Goal: Information Seeking & Learning: Learn about a topic

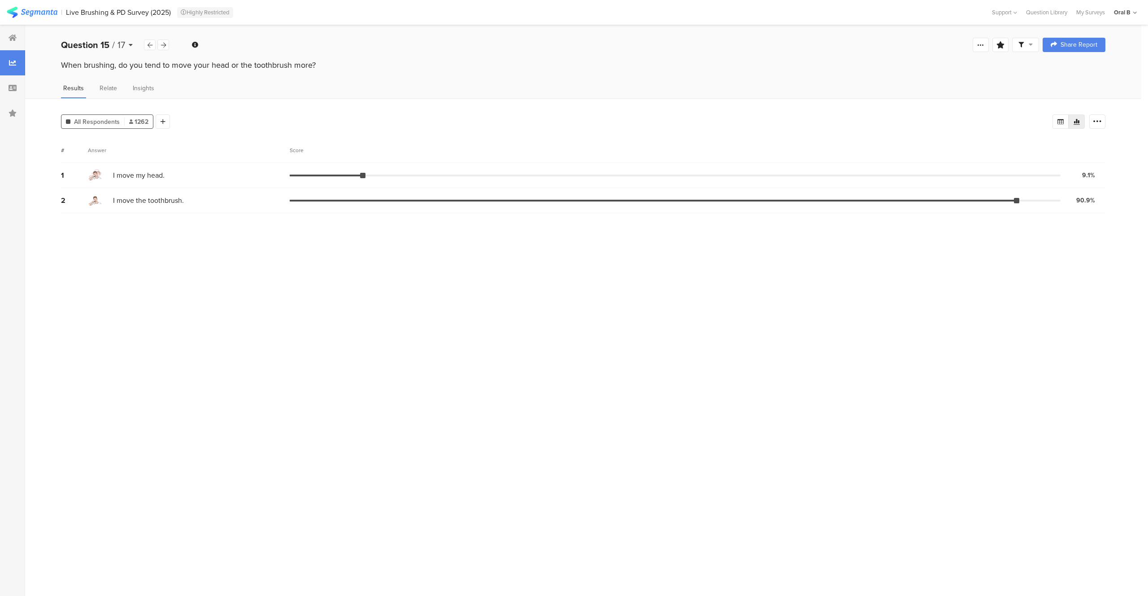
click at [128, 47] on div "Question 15 / 17" at bounding box center [102, 44] width 83 height 13
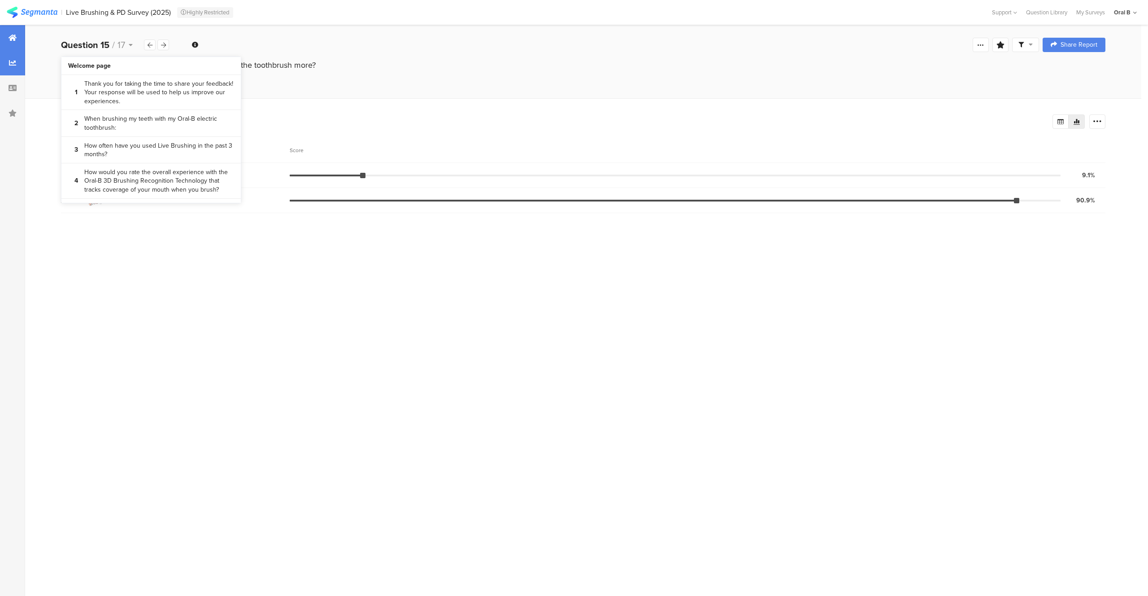
click at [17, 42] on div at bounding box center [12, 37] width 25 height 25
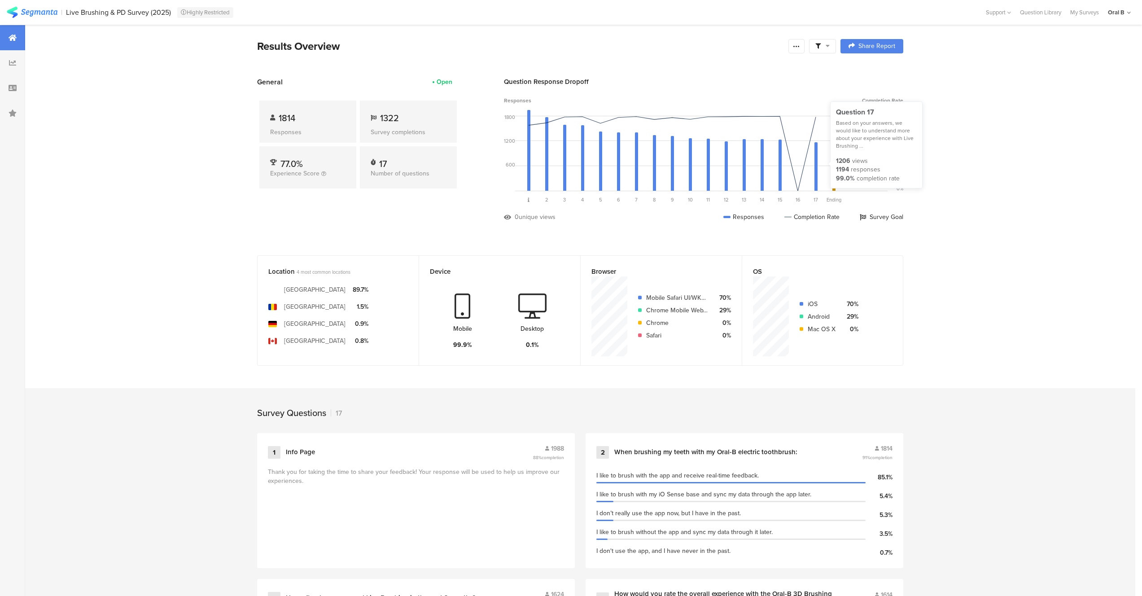
click at [821, 218] on div "Completion Rate" at bounding box center [811, 216] width 55 height 9
drag, startPoint x: 835, startPoint y: 167, endPoint x: 879, endPoint y: 167, distance: 43.5
click at [879, 167] on div "1194 responses" at bounding box center [876, 169] width 81 height 9
copy div "1194 responses"
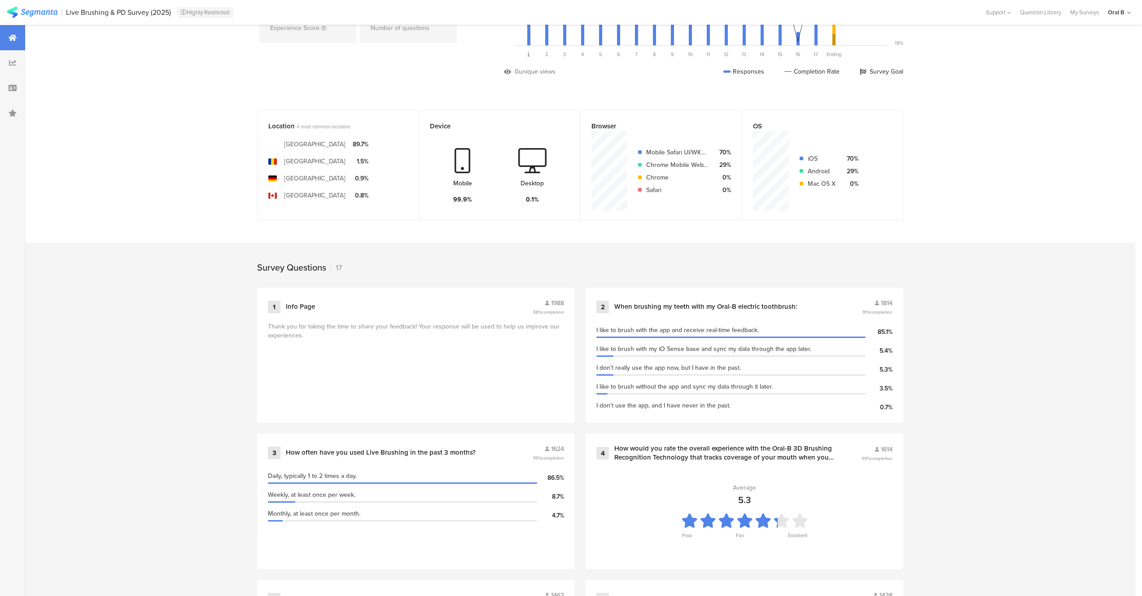
scroll to position [179, 0]
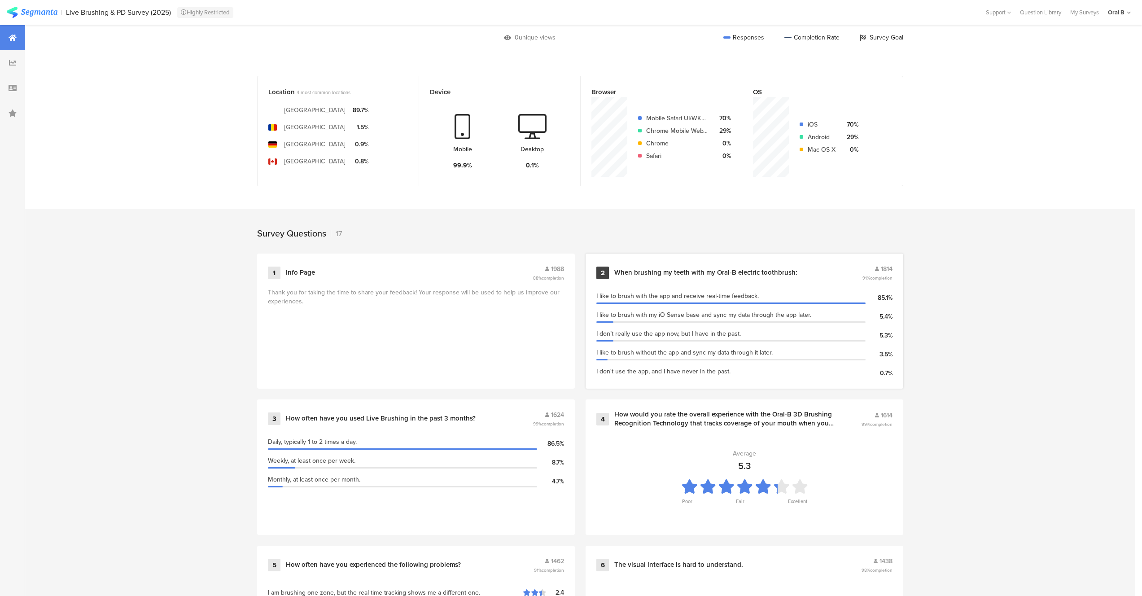
click at [884, 266] on span "1814" at bounding box center [887, 268] width 12 height 9
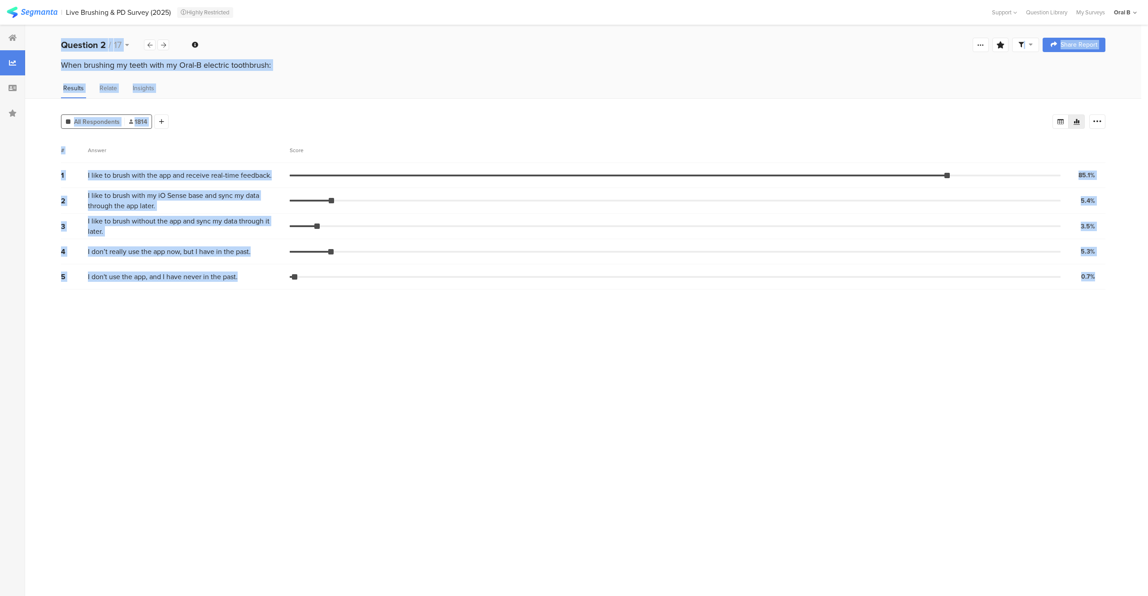
click at [890, 266] on div "5 I don't use the app, and I have never in the past. 0.7% 12 votes" at bounding box center [583, 276] width 1045 height 25
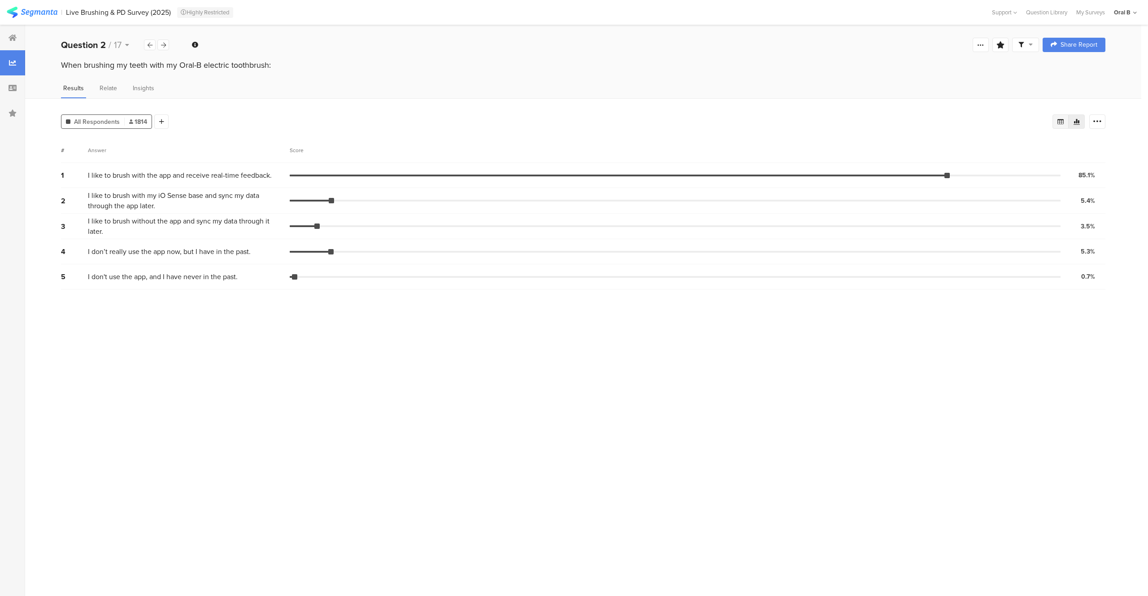
click at [1059, 123] on icon at bounding box center [1061, 121] width 6 height 5
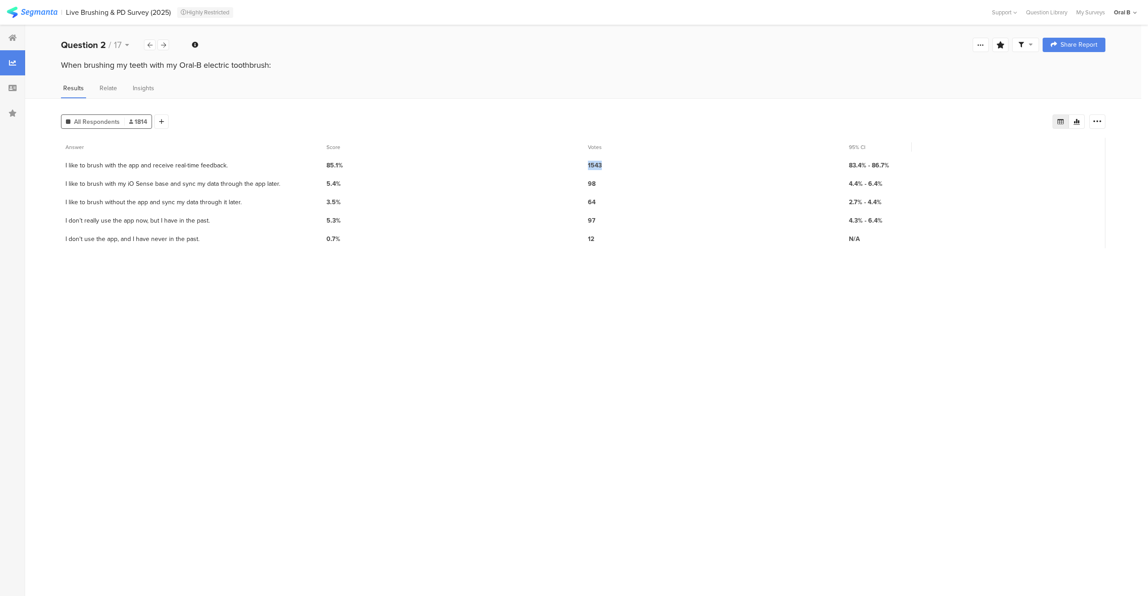
drag, startPoint x: 589, startPoint y: 164, endPoint x: 606, endPoint y: 161, distance: 16.7
click at [606, 161] on span "1543" at bounding box center [714, 165] width 252 height 9
copy span "1543"
click at [18, 40] on div at bounding box center [12, 37] width 25 height 25
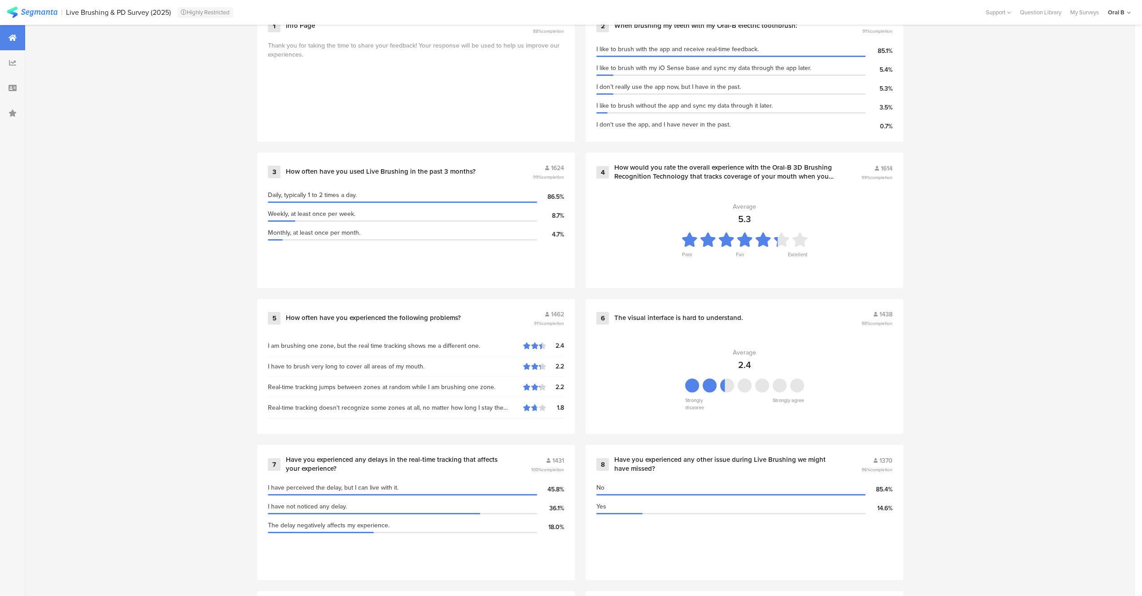
scroll to position [421, 0]
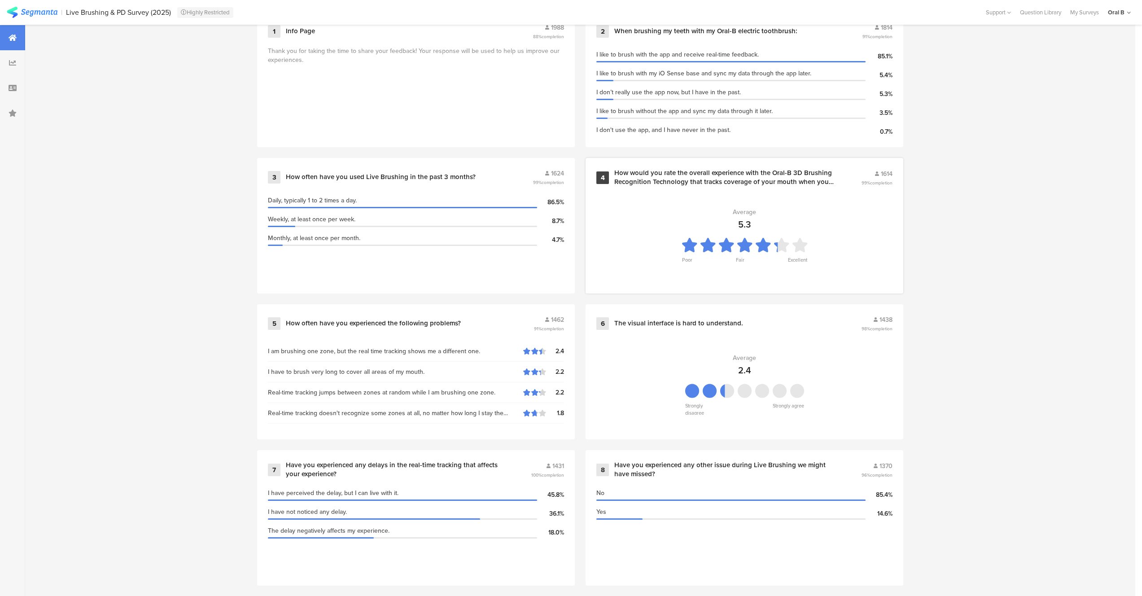
click at [844, 193] on section "Average 5.3 Poor Fair Excellent" at bounding box center [744, 238] width 296 height 90
click at [754, 177] on div "How would you rate the overall experience with the Oral-B 3D Brushing Recogniti…" at bounding box center [726, 177] width 225 height 17
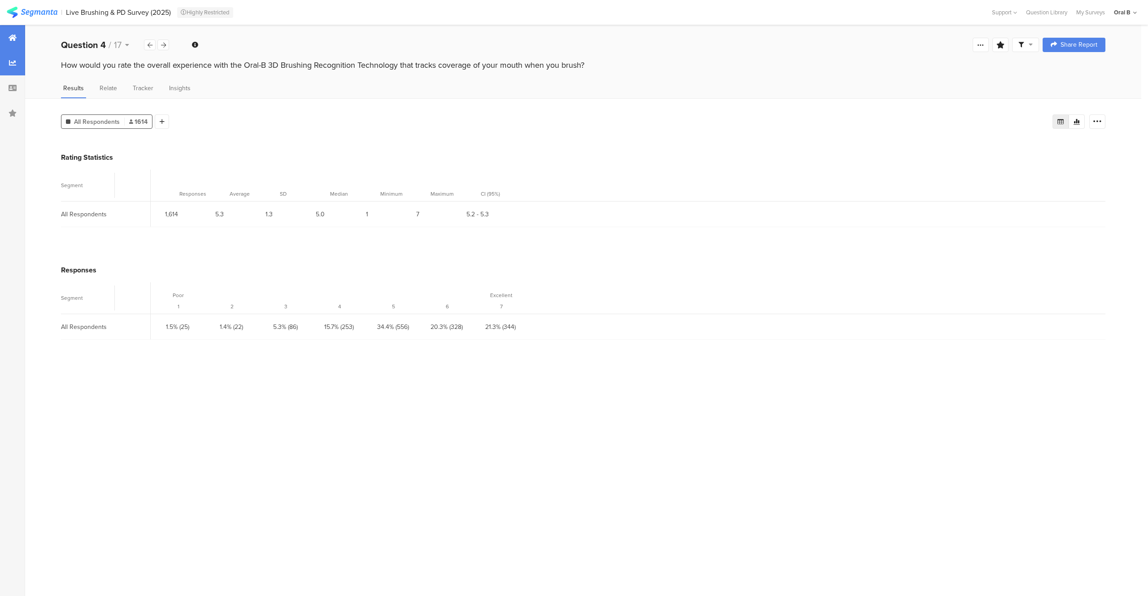
click at [8, 34] on div at bounding box center [12, 37] width 25 height 25
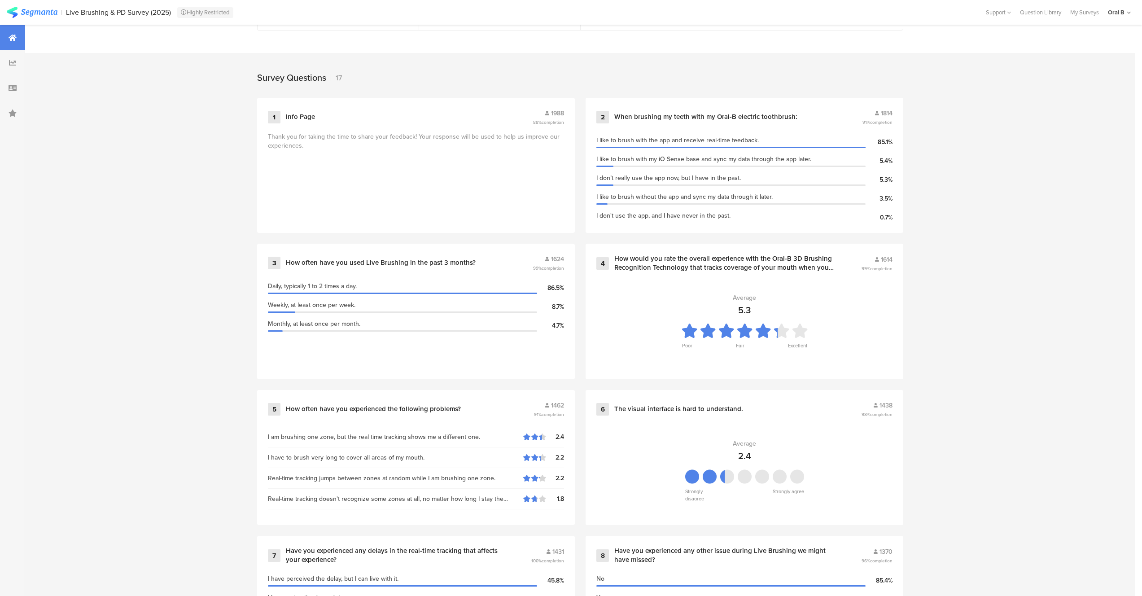
scroll to position [236, 0]
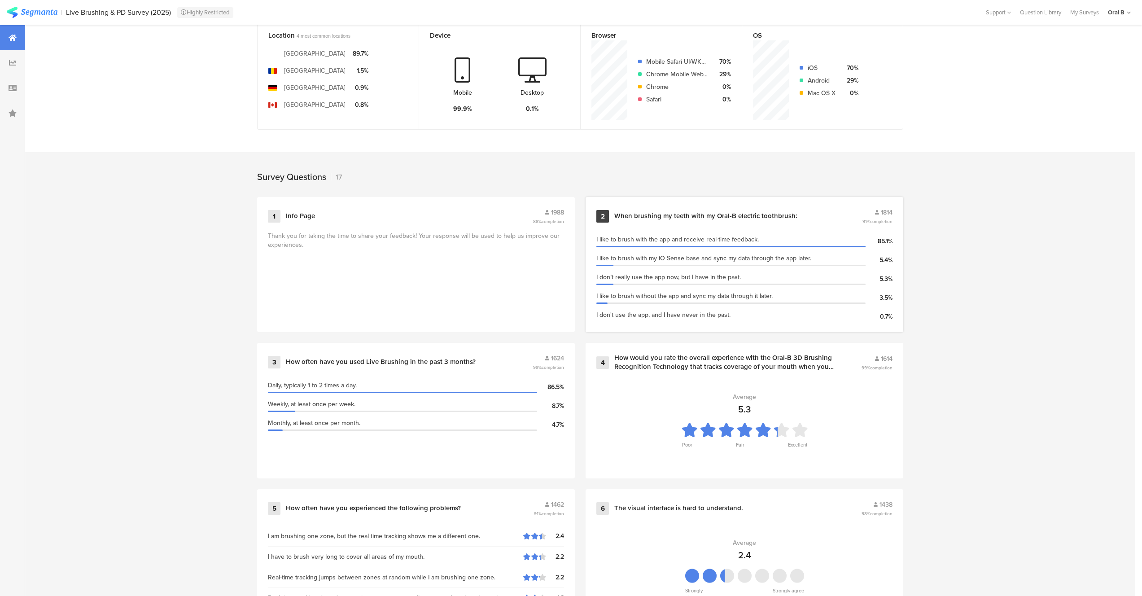
click at [739, 208] on div "2 When brushing my teeth with my Oral-B electric toothbrush: 1814 91% completion" at bounding box center [744, 216] width 296 height 17
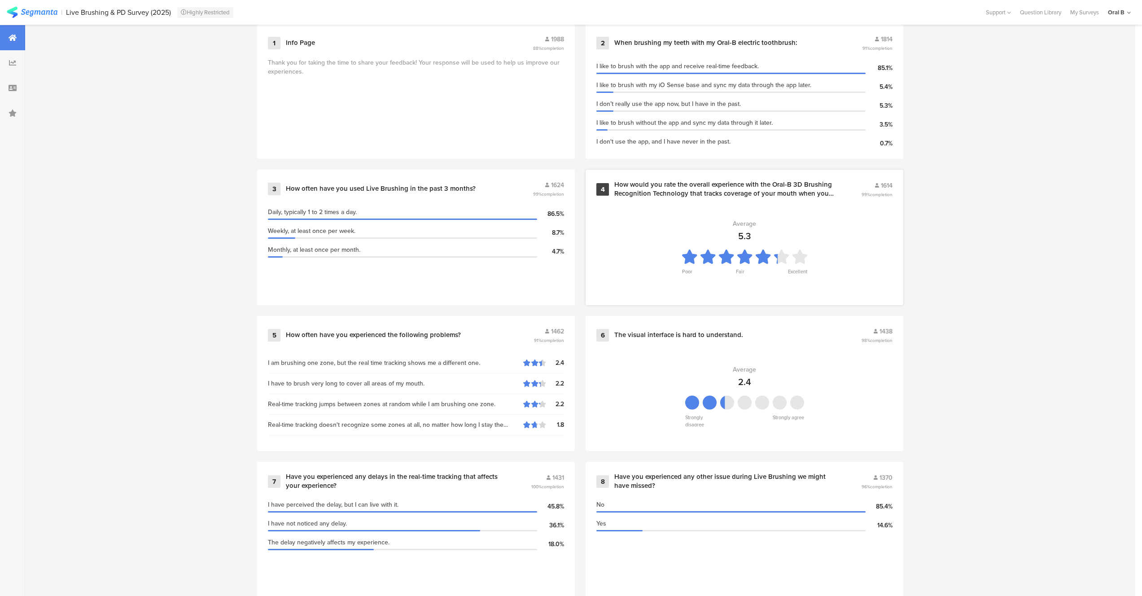
scroll to position [356, 0]
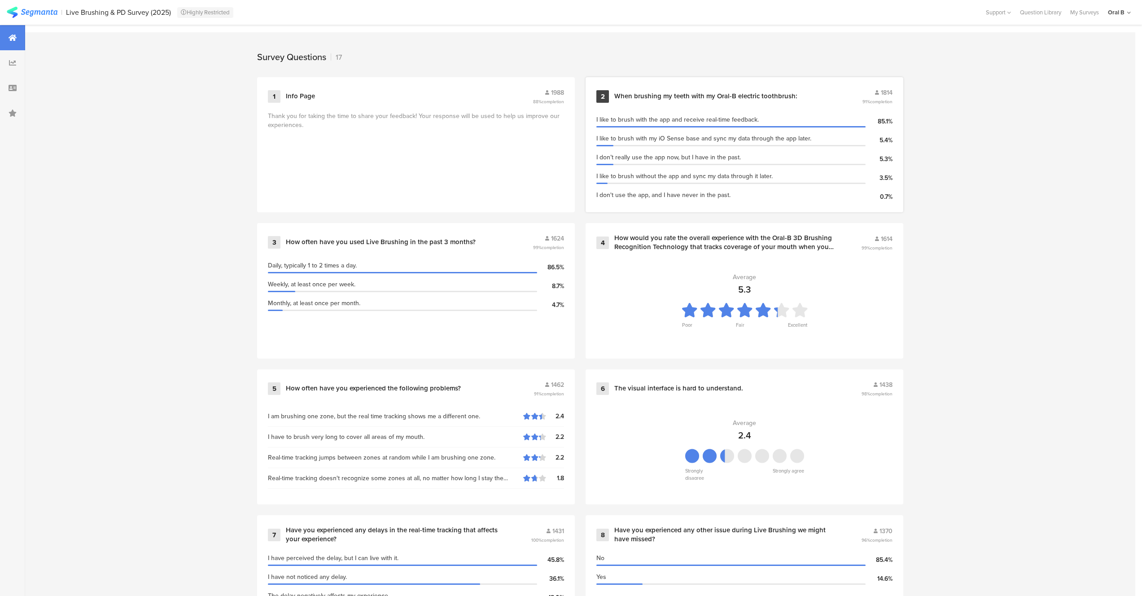
click at [685, 92] on div "When brushing my teeth with my Oral-B electric toothbrush:" at bounding box center [705, 96] width 183 height 9
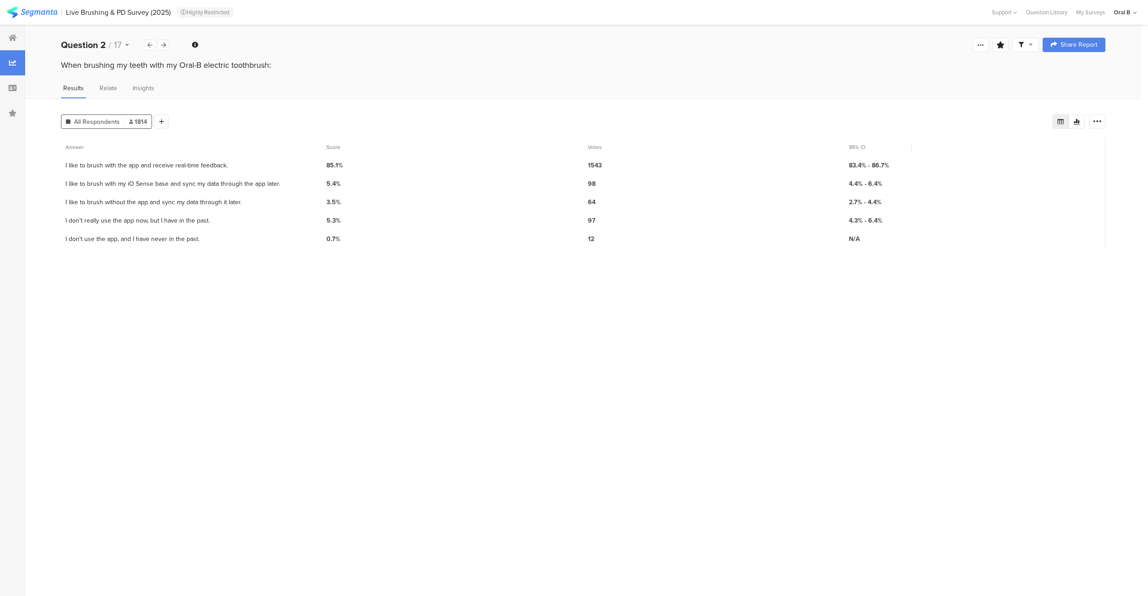
drag, startPoint x: 61, startPoint y: 64, endPoint x: 344, endPoint y: 65, distance: 283.0
click at [344, 65] on div "When brushing my teeth with my Oral-B electric toothbrush:" at bounding box center [583, 65] width 1045 height 12
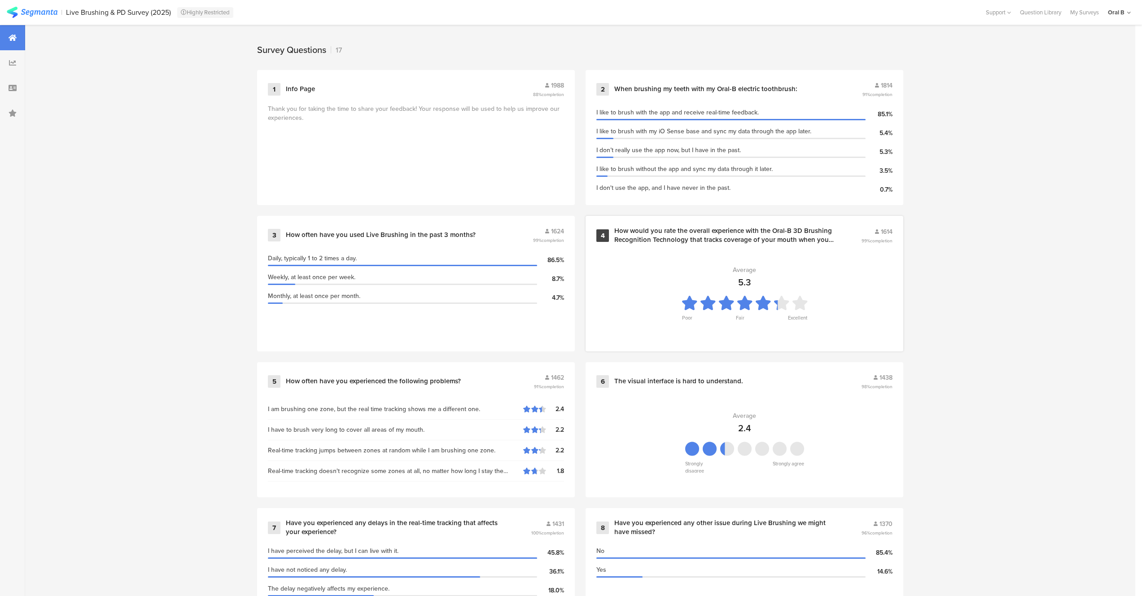
scroll to position [370, 0]
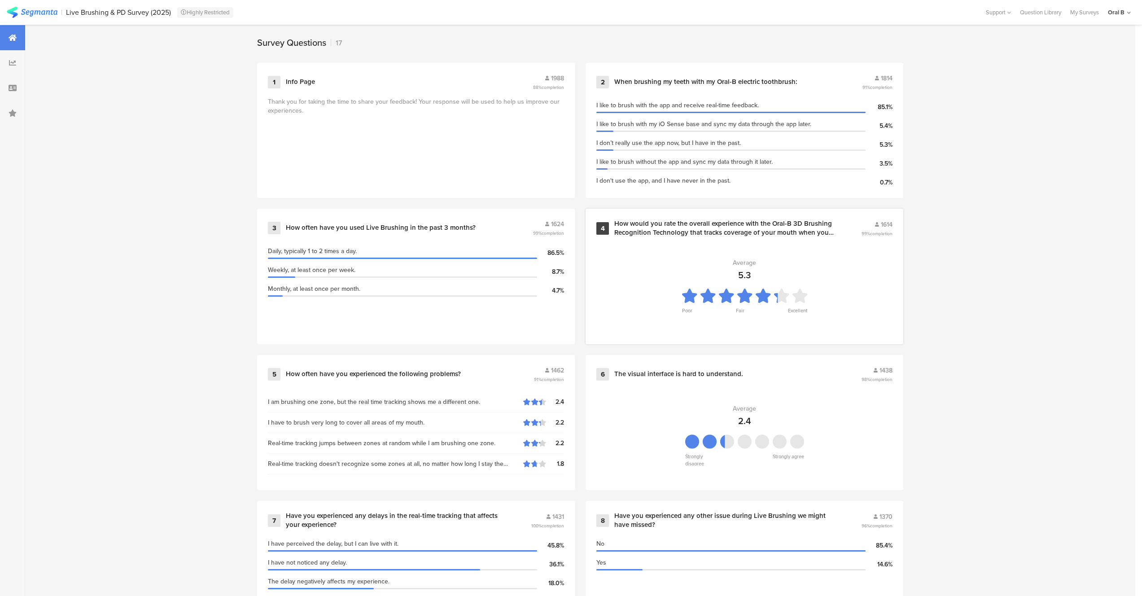
click at [686, 222] on div "How would you rate the overall experience with the Oral-B 3D Brushing Recogniti…" at bounding box center [726, 227] width 225 height 17
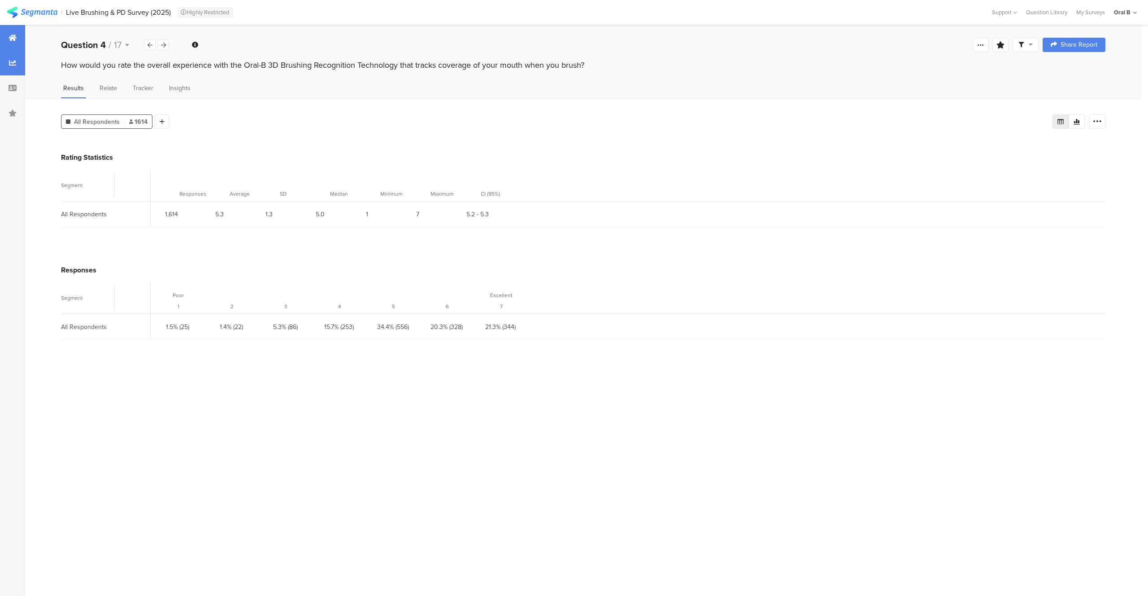
click at [4, 31] on div at bounding box center [12, 37] width 25 height 25
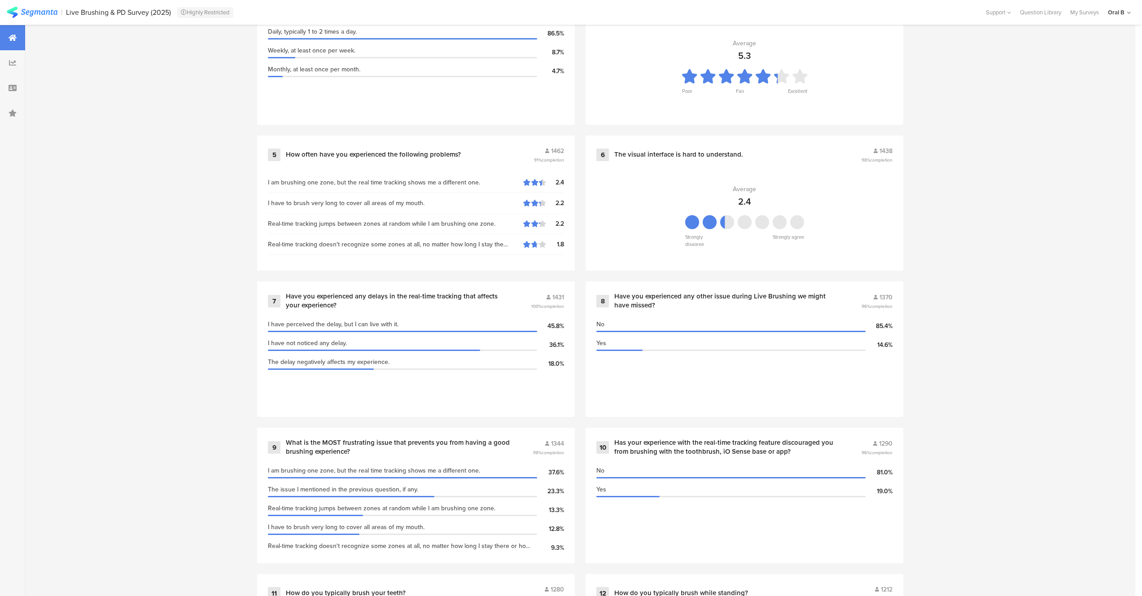
scroll to position [481, 0]
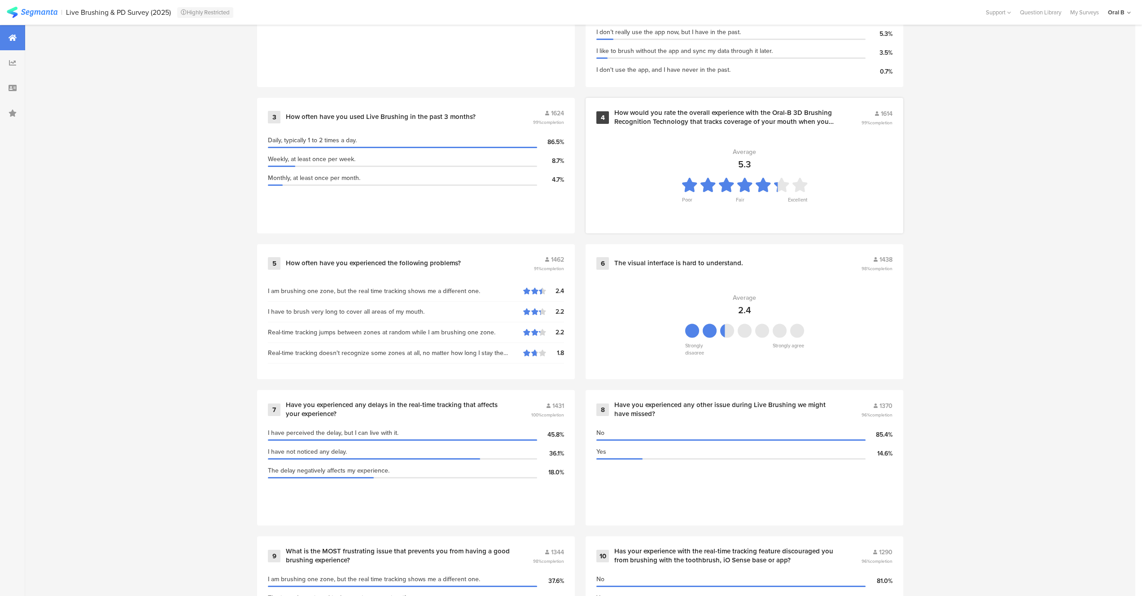
click at [703, 117] on div "How would you rate the overall experience with the Oral-B 3D Brushing Recogniti…" at bounding box center [726, 117] width 225 height 17
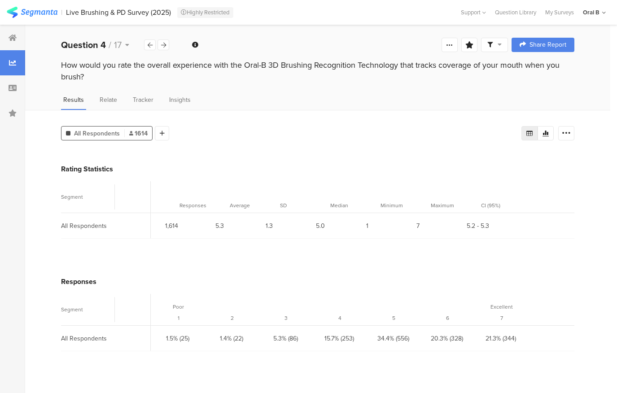
click at [273, 122] on div "All Respondents 1614 Add Segment" at bounding box center [291, 131] width 460 height 18
click at [18, 35] on div at bounding box center [12, 37] width 25 height 25
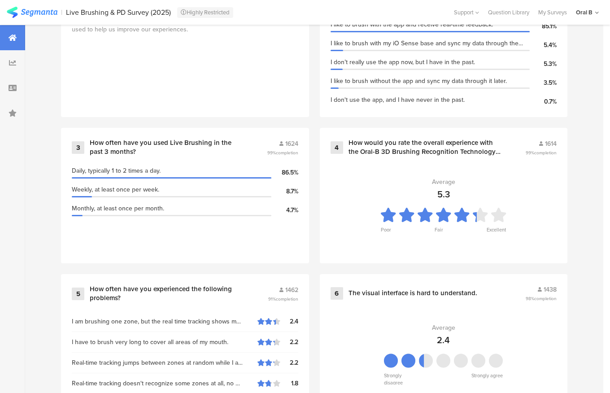
scroll to position [450, 0]
click at [472, 153] on div "How would you rate the overall experience with the Oral-B 3D Brushing Recogniti…" at bounding box center [427, 147] width 156 height 17
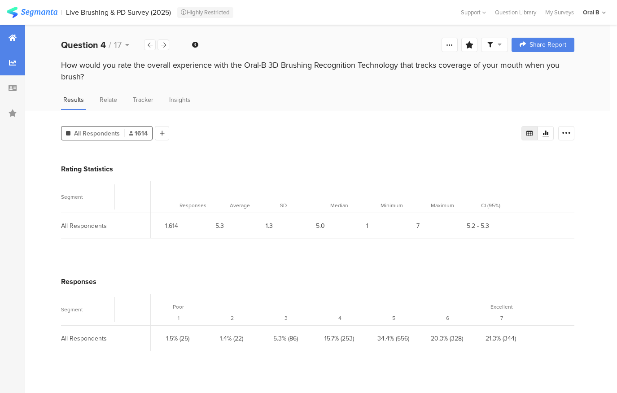
click at [1, 43] on div at bounding box center [12, 37] width 25 height 25
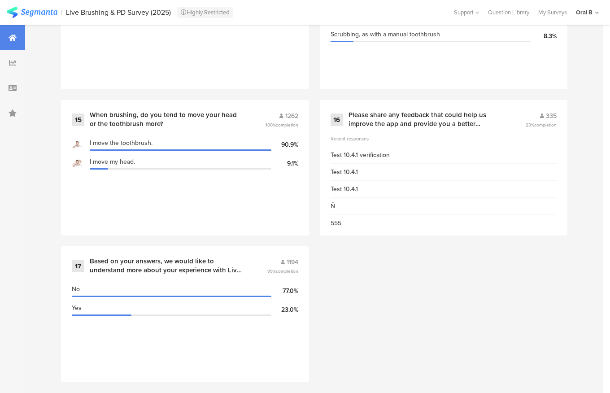
scroll to position [1360, 0]
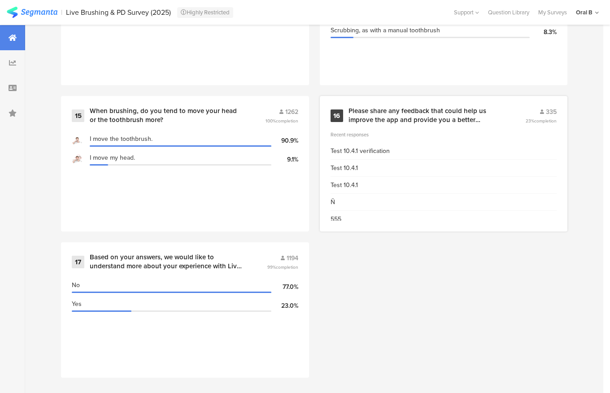
click at [348, 108] on div "16 Please share any feedback that could help us improve the app and provide you…" at bounding box center [444, 115] width 227 height 17
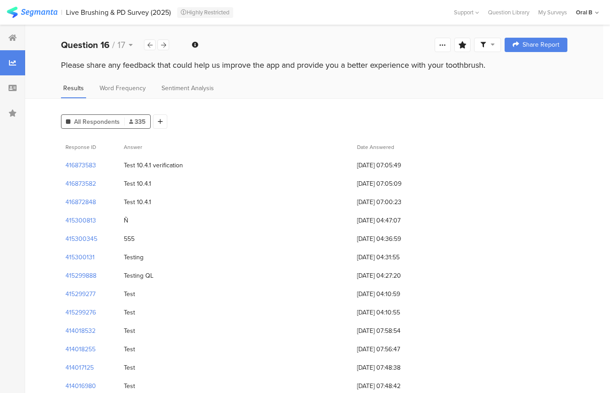
click at [495, 48] on span at bounding box center [487, 45] width 14 height 8
click at [474, 100] on div "Edit Sample" at bounding box center [494, 95] width 111 height 24
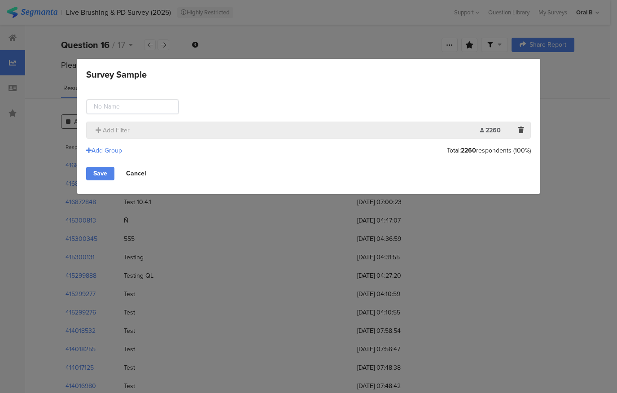
click at [139, 173] on link "Cancel" at bounding box center [136, 173] width 35 height 13
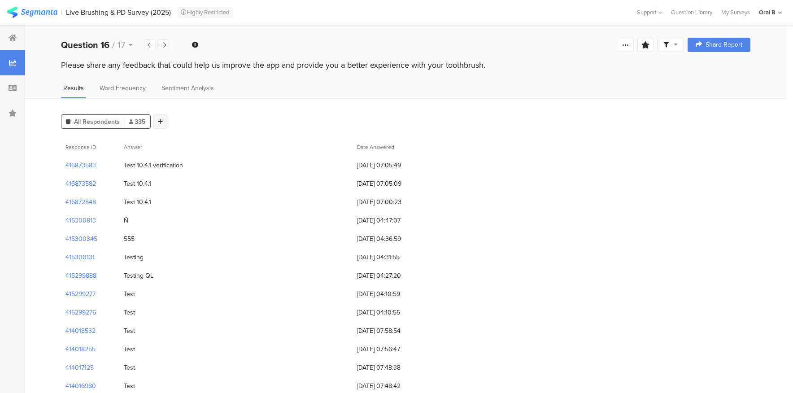
click at [160, 122] on icon at bounding box center [160, 121] width 5 height 6
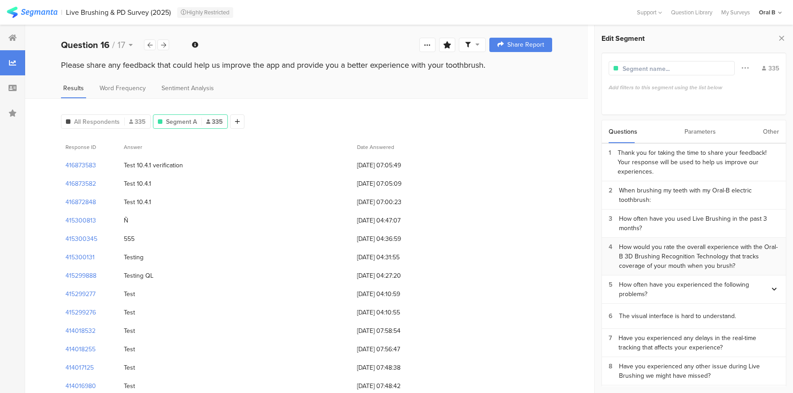
scroll to position [52, 0]
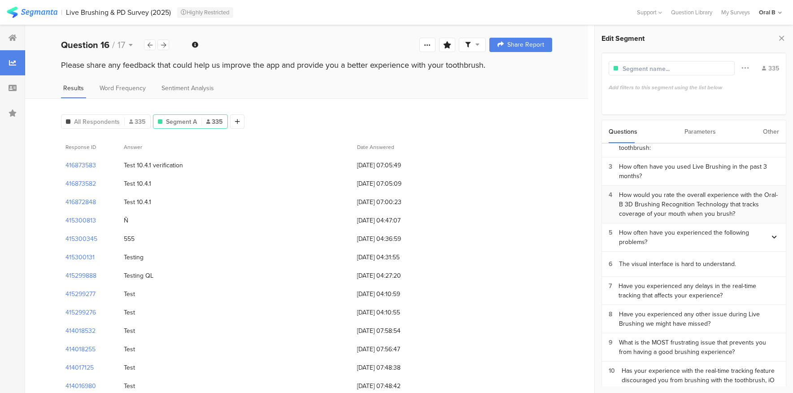
click at [676, 200] on div "How would you rate the overall experience with the Oral-B 3D Brushing Recogniti…" at bounding box center [699, 204] width 160 height 28
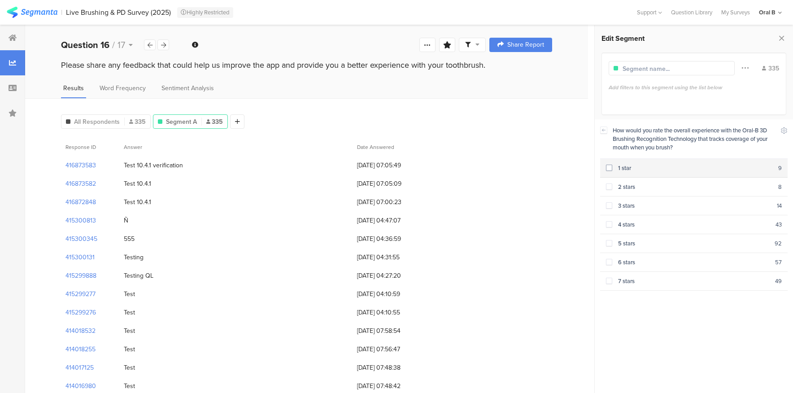
click at [609, 166] on span at bounding box center [609, 168] width 6 height 6
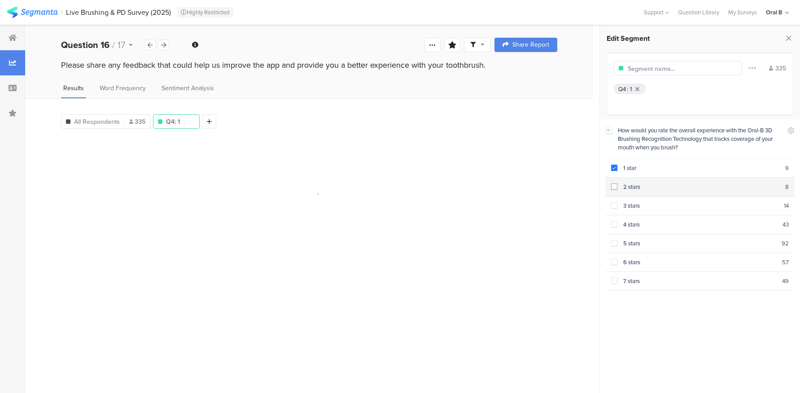
click at [614, 185] on span at bounding box center [614, 186] width 6 height 6
click at [615, 204] on span at bounding box center [614, 205] width 6 height 6
click at [615, 221] on span at bounding box center [614, 224] width 6 height 6
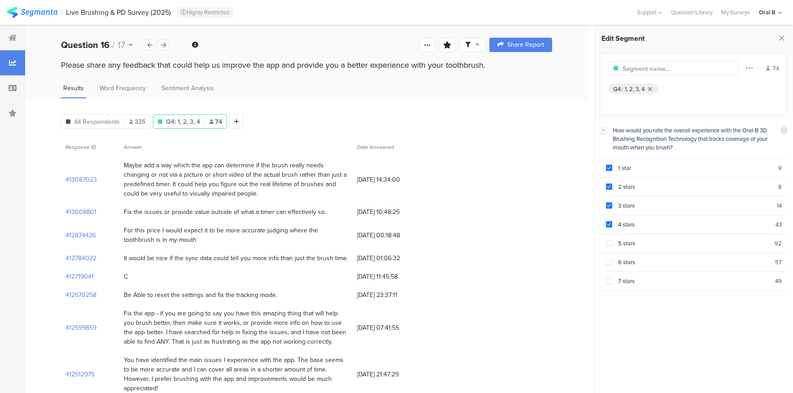
drag, startPoint x: 197, startPoint y: 208, endPoint x: 312, endPoint y: 210, distance: 114.9
click at [312, 210] on div "Fix the issues or provide value outside of what a timer can effectively so." at bounding box center [225, 211] width 202 height 9
drag, startPoint x: 136, startPoint y: 225, endPoint x: 155, endPoint y: 232, distance: 20.2
click at [155, 232] on div "For this price I would expect it to be more accurate judging where the toothbru…" at bounding box center [236, 235] width 224 height 19
click at [144, 233] on div "For this price I would expect it to be more accurate judging where the toothbru…" at bounding box center [236, 235] width 224 height 19
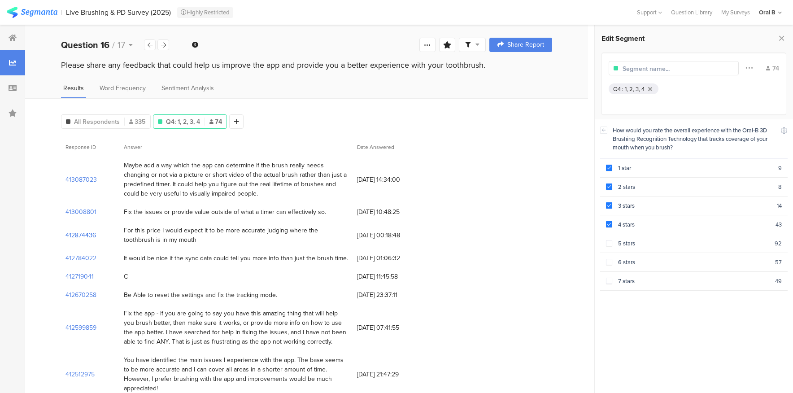
click at [89, 231] on section "412874436" at bounding box center [80, 235] width 31 height 9
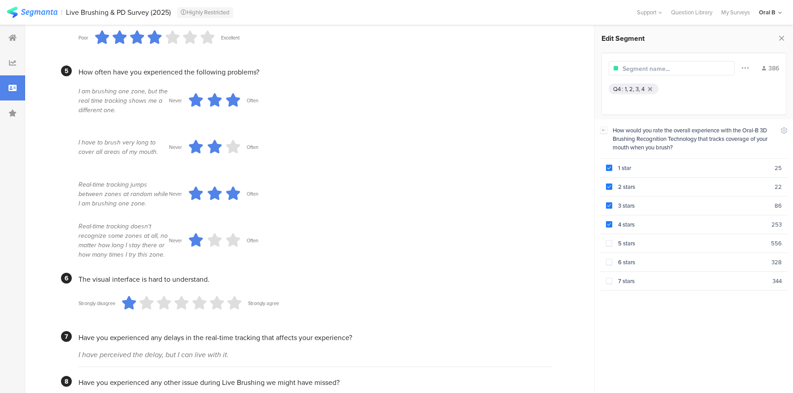
scroll to position [411, 0]
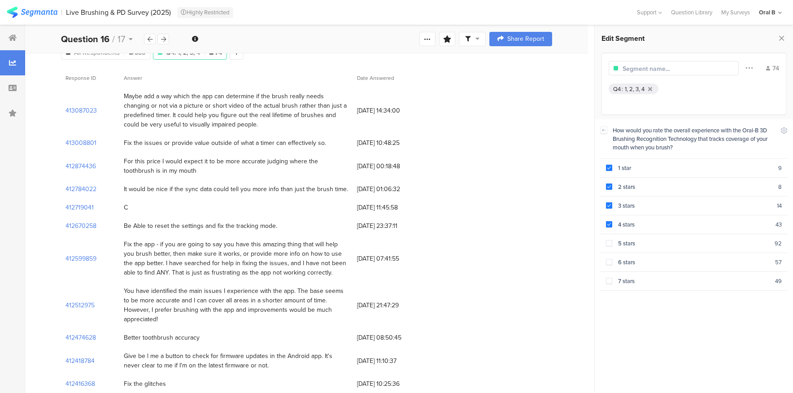
scroll to position [70, 0]
drag, startPoint x: 162, startPoint y: 185, endPoint x: 301, endPoint y: 182, distance: 138.6
click at [301, 184] on div "It would be nice if the sync data could tell you more info than just the brush …" at bounding box center [236, 188] width 224 height 9
drag, startPoint x: 157, startPoint y: 221, endPoint x: 251, endPoint y: 219, distance: 94.2
click at [251, 221] on div "Be Able to reset the settings and fix the tracking mode." at bounding box center [200, 225] width 153 height 9
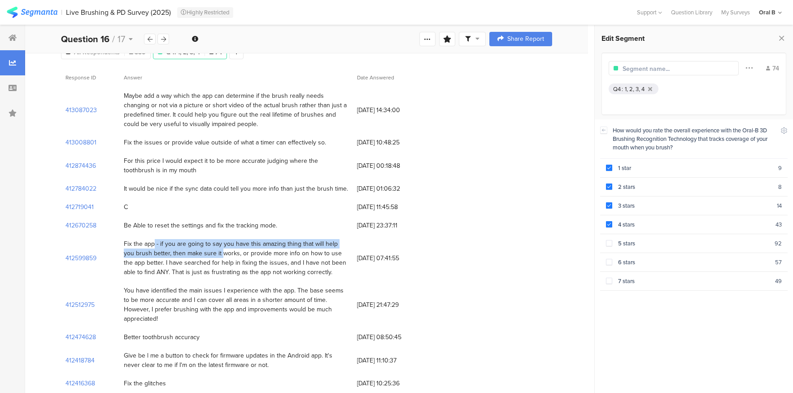
drag, startPoint x: 139, startPoint y: 240, endPoint x: 200, endPoint y: 250, distance: 61.9
click at [200, 250] on div "Fix the app - if you are going to say you have this amazing thing that will hel…" at bounding box center [236, 258] width 224 height 38
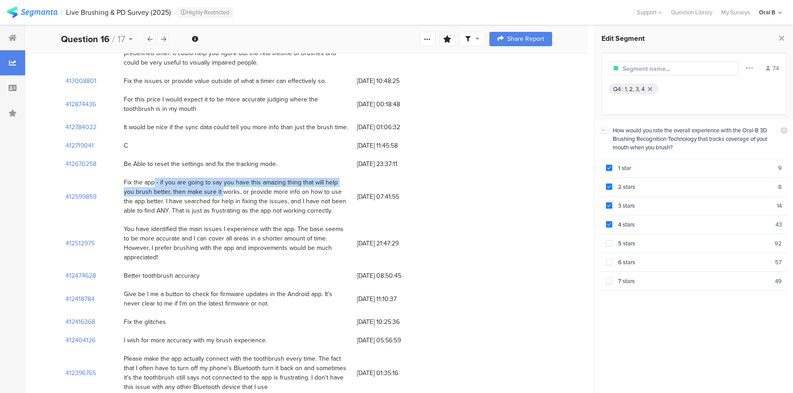
scroll to position [131, 0]
drag, startPoint x: 275, startPoint y: 318, endPoint x: 126, endPoint y: 327, distance: 149.6
click at [126, 331] on div "I wish for more accuracy with my brush experience." at bounding box center [235, 340] width 233 height 18
drag, startPoint x: 126, startPoint y: 320, endPoint x: 288, endPoint y: 314, distance: 161.6
click at [288, 331] on div "I wish for more accuracy with my brush experience." at bounding box center [235, 340] width 233 height 18
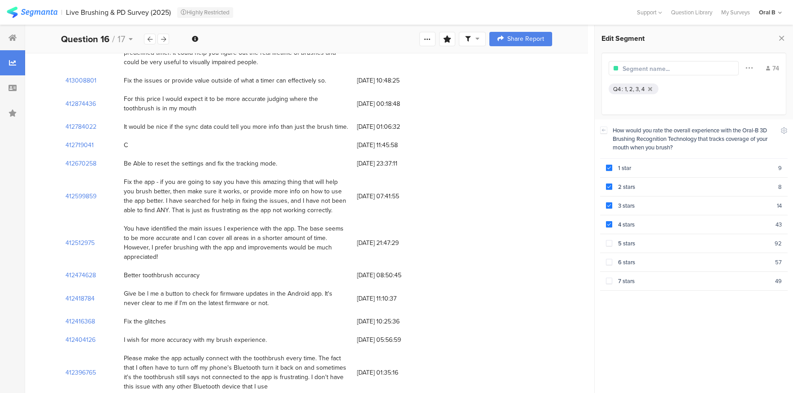
drag, startPoint x: 264, startPoint y: 320, endPoint x: 139, endPoint y: 321, distance: 125.1
click at [121, 331] on div "I wish for more accuracy with my brush experience." at bounding box center [235, 340] width 233 height 18
click at [271, 353] on div "Please make the app actually connect with the toothbrush every time. The fact t…" at bounding box center [236, 372] width 224 height 38
drag, startPoint x: 154, startPoint y: 341, endPoint x: 225, endPoint y: 345, distance: 71.4
click at [225, 353] on div "Please make the app actually connect with the toothbrush every time. The fact t…" at bounding box center [236, 372] width 224 height 38
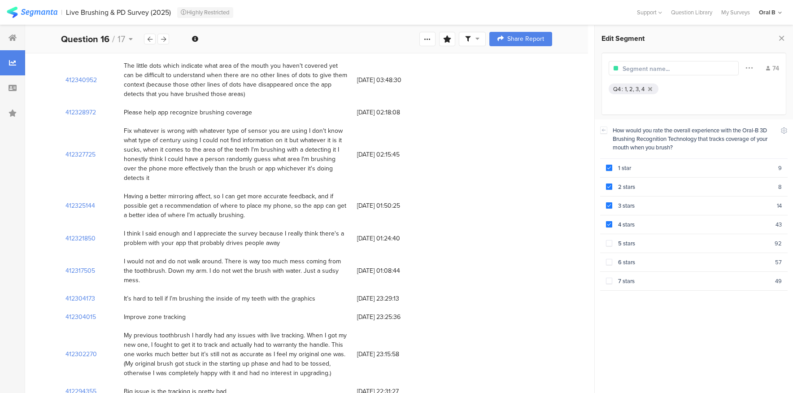
scroll to position [1011, 0]
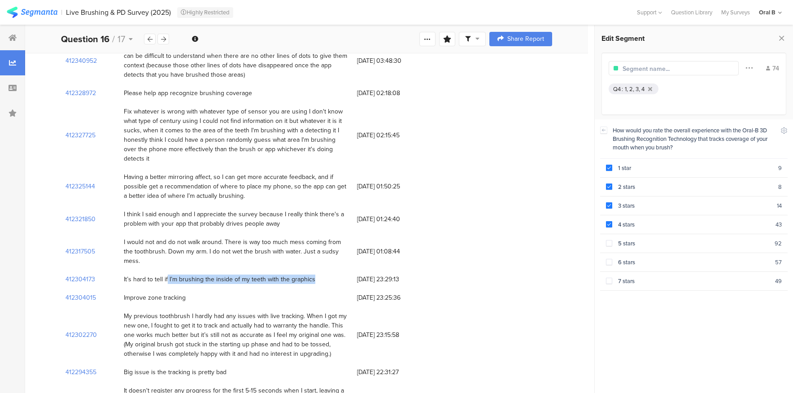
drag, startPoint x: 298, startPoint y: 211, endPoint x: 160, endPoint y: 214, distance: 138.2
click at [160, 275] on div "It’s hard to tell if I’m brushing the inside of my teeth with the graphics" at bounding box center [220, 279] width 192 height 9
drag, startPoint x: 150, startPoint y: 174, endPoint x: 183, endPoint y: 192, distance: 37.3
click at [183, 237] on div "I would not and do not walk around. There is way too much mess coming from the …" at bounding box center [236, 251] width 224 height 28
click at [219, 237] on div "I would not and do not walk around. There is way too much mess coming from the …" at bounding box center [236, 251] width 224 height 28
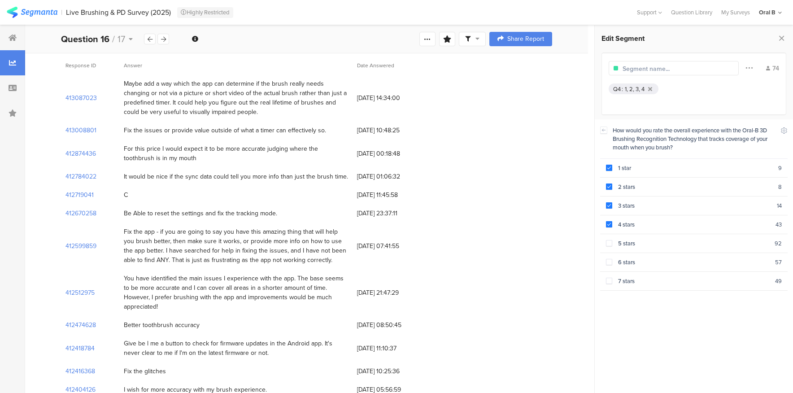
scroll to position [36, 0]
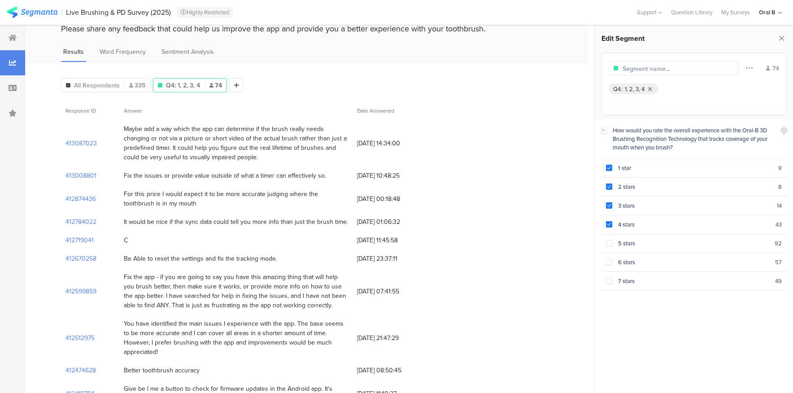
click at [218, 254] on div "Be Able to reset the settings and fix the tracking mode." at bounding box center [200, 258] width 153 height 9
drag, startPoint x: 145, startPoint y: 216, endPoint x: 284, endPoint y: 215, distance: 139.5
click at [284, 217] on div "It would be nice if the sync data could tell you more info than just the brush …" at bounding box center [236, 221] width 224 height 9
drag, startPoint x: 279, startPoint y: 216, endPoint x: 174, endPoint y: 216, distance: 105.4
click at [174, 217] on div "It would be nice if the sync data could tell you more info than just the brush …" at bounding box center [236, 221] width 224 height 9
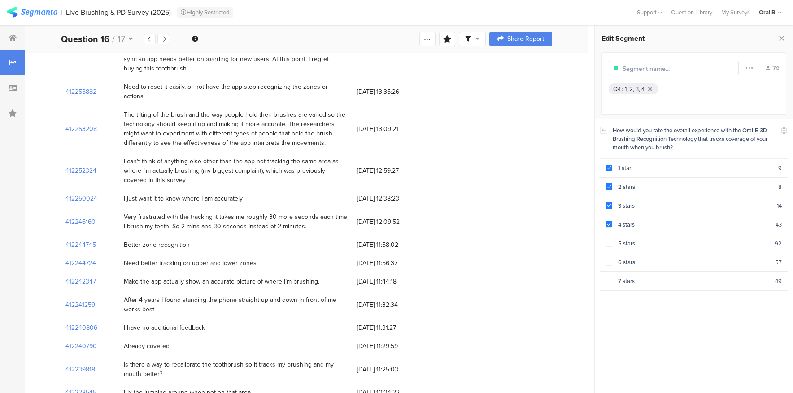
scroll to position [1922, 0]
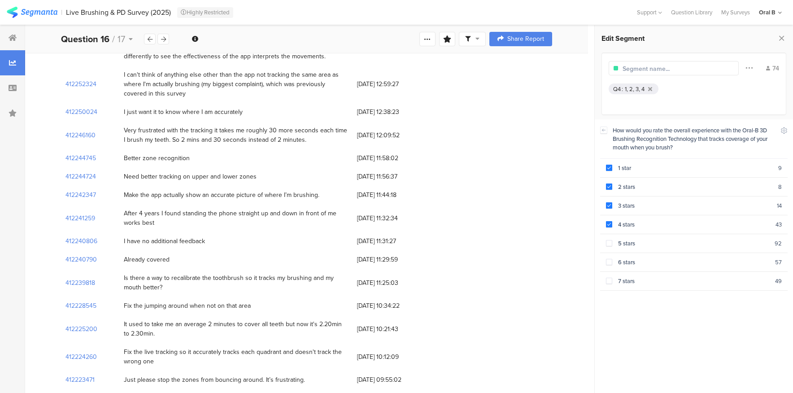
drag, startPoint x: 211, startPoint y: 303, endPoint x: 243, endPoint y: 300, distance: 32.0
drag, startPoint x: 156, startPoint y: 197, endPoint x: 206, endPoint y: 201, distance: 50.4
click at [206, 301] on div "Fix the jumping around when not on that area" at bounding box center [187, 305] width 127 height 9
drag, startPoint x: 173, startPoint y: 218, endPoint x: 193, endPoint y: 218, distance: 20.6
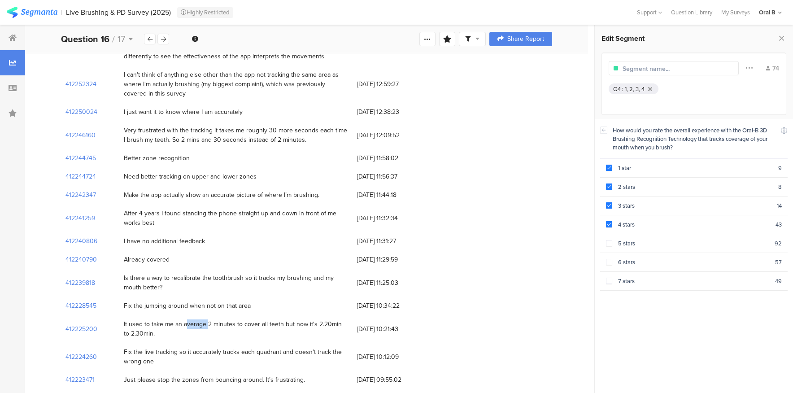
click at [193, 319] on div "It used to take me an average 2 minutes to cover all teeth but now it's 2.20min…" at bounding box center [236, 328] width 224 height 19
drag, startPoint x: 131, startPoint y: 217, endPoint x: 122, endPoint y: 214, distance: 10.4
click at [122, 315] on div "It used to take me an average 2 minutes to cover all teeth but now it's 2.20min…" at bounding box center [235, 329] width 233 height 28
click at [608, 202] on span at bounding box center [609, 205] width 6 height 6
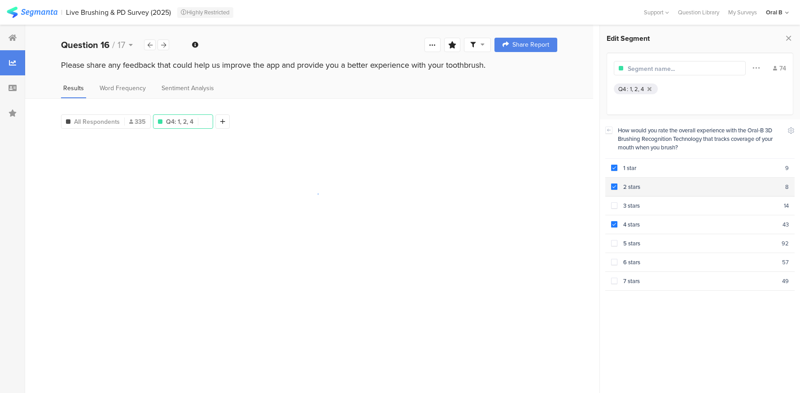
click at [612, 184] on span at bounding box center [614, 186] width 6 height 6
click at [614, 221] on span at bounding box center [614, 224] width 6 height 6
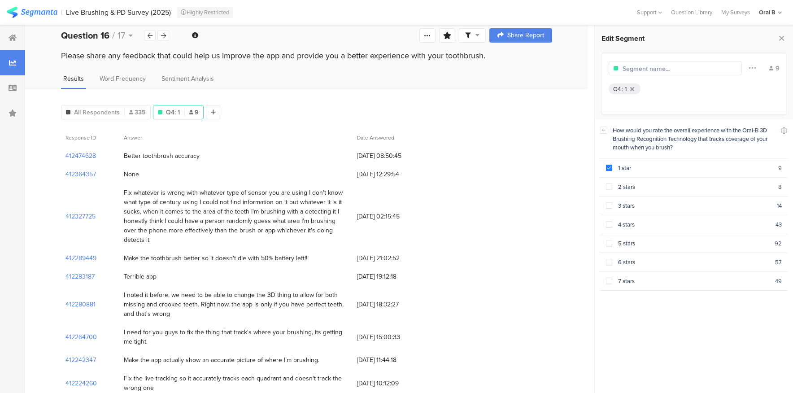
scroll to position [11, 0]
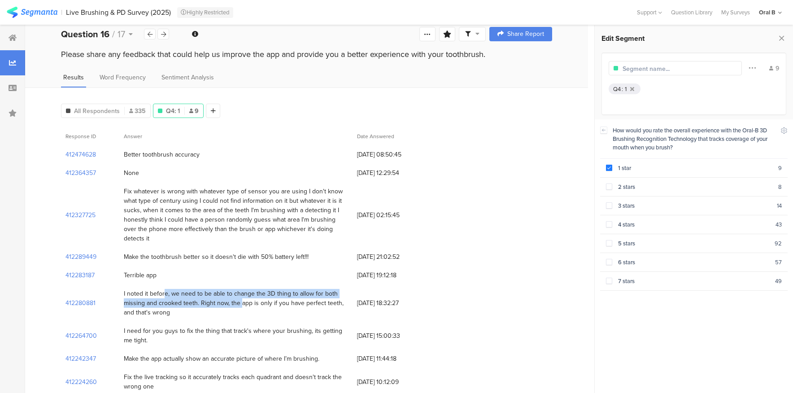
drag, startPoint x: 149, startPoint y: 278, endPoint x: 228, endPoint y: 289, distance: 79.7
click at [228, 289] on div "I noted it before, we need to be able to change the 3D thing to allow for both …" at bounding box center [236, 303] width 224 height 28
drag, startPoint x: 152, startPoint y: 314, endPoint x: 162, endPoint y: 323, distance: 13.3
click at [161, 326] on div "I need for you guys to fix the thing that track's where your brushing, its gett…" at bounding box center [236, 335] width 224 height 19
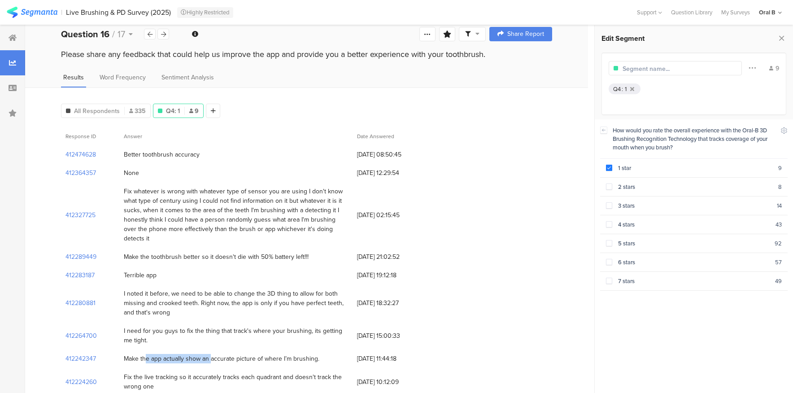
drag, startPoint x: 132, startPoint y: 340, endPoint x: 196, endPoint y: 341, distance: 64.6
click at [197, 354] on div "Make the app actually show an accurate picture of where I’m brushing." at bounding box center [222, 358] width 196 height 9
drag, startPoint x: 132, startPoint y: 360, endPoint x: 177, endPoint y: 364, distance: 45.0
click at [178, 372] on div "Fix the live tracking so it accurately tracks each quadrant and doesn't track t…" at bounding box center [236, 381] width 224 height 19
drag, startPoint x: 156, startPoint y: 366, endPoint x: 132, endPoint y: 360, distance: 24.2
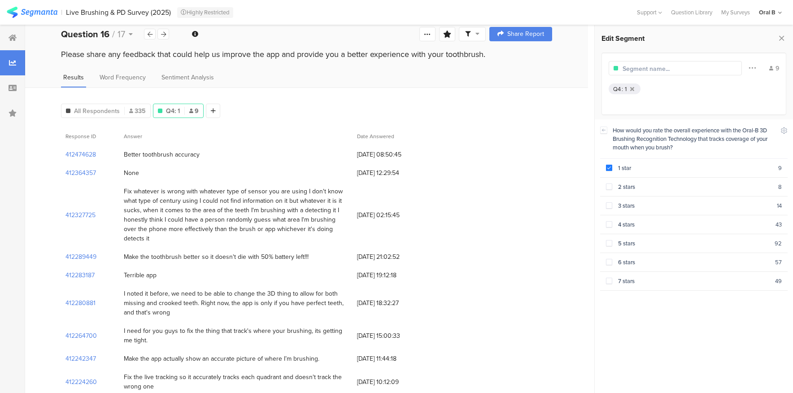
click at [132, 372] on div "Fix the live tracking so it accurately tracks each quadrant and doesn't track t…" at bounding box center [236, 381] width 224 height 19
click at [19, 38] on div at bounding box center [12, 37] width 25 height 25
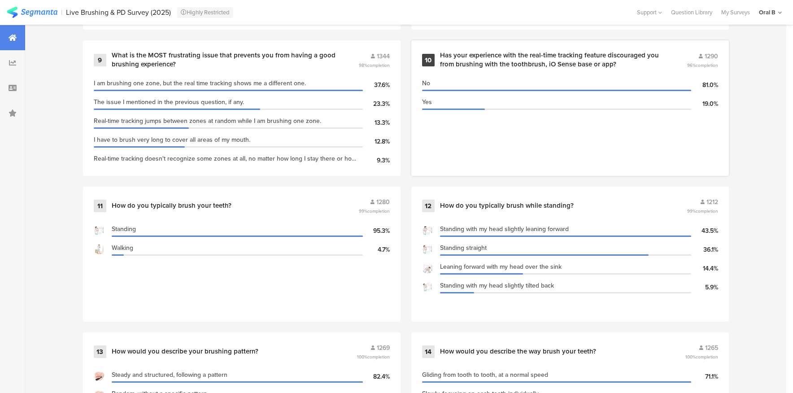
scroll to position [977, 0]
click at [226, 59] on div "What is the MOST frustrating issue that prevents you from having a good brushin…" at bounding box center [224, 59] width 225 height 17
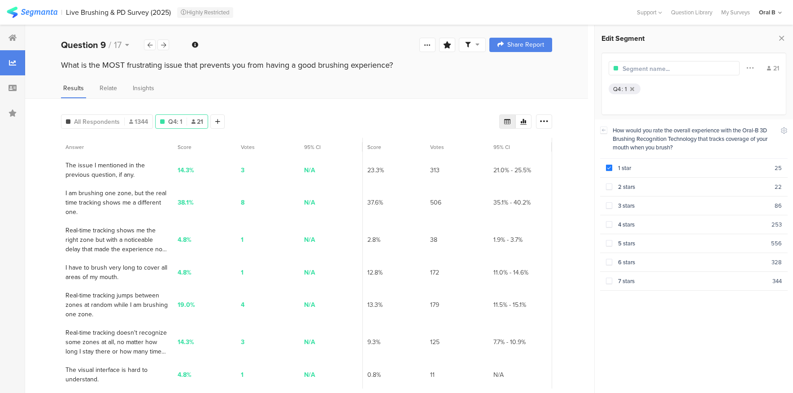
scroll to position [2, 0]
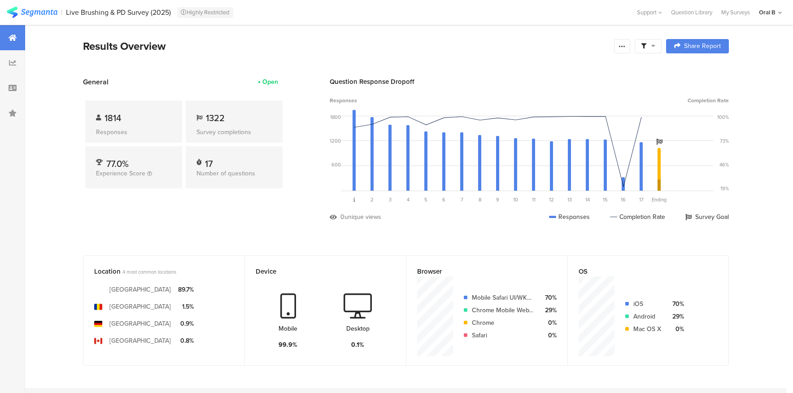
click at [646, 44] on icon at bounding box center [643, 46] width 5 height 5
click at [482, 78] on div "Question Response Dropoff" at bounding box center [529, 82] width 399 height 10
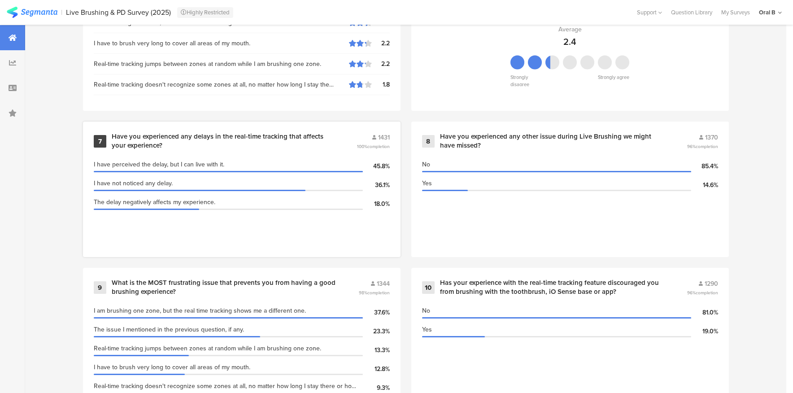
scroll to position [758, 0]
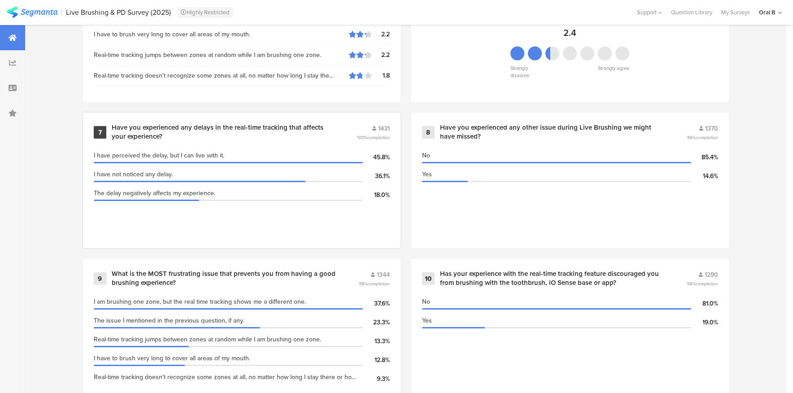
click at [349, 148] on div "I have perceived the delay, but I can live with it. 45.8%" at bounding box center [242, 157] width 296 height 19
click at [321, 128] on div "Have you experienced any delays in the real-time tracking that affects your exp…" at bounding box center [223, 131] width 223 height 17
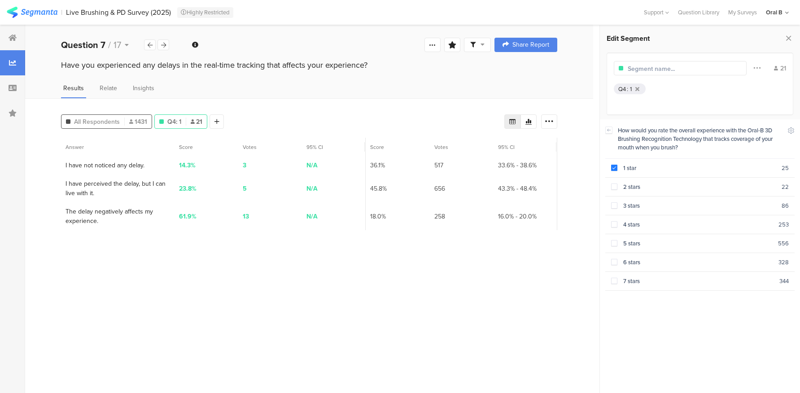
click at [113, 119] on span "All Respondents" at bounding box center [97, 121] width 46 height 9
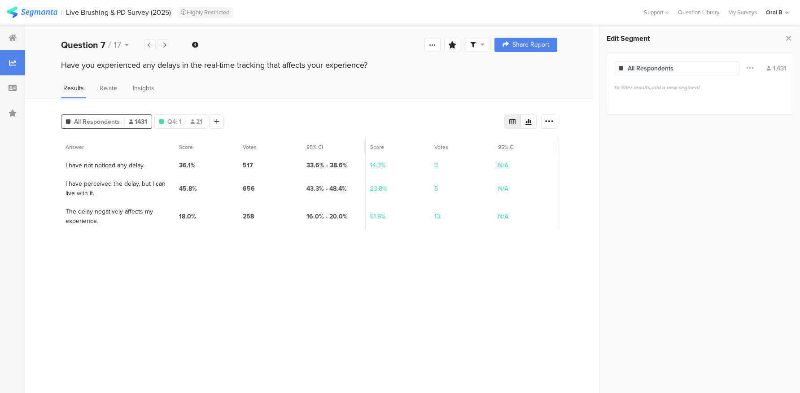
click at [156, 39] on div "Question 7 / 17" at bounding box center [115, 44] width 109 height 13
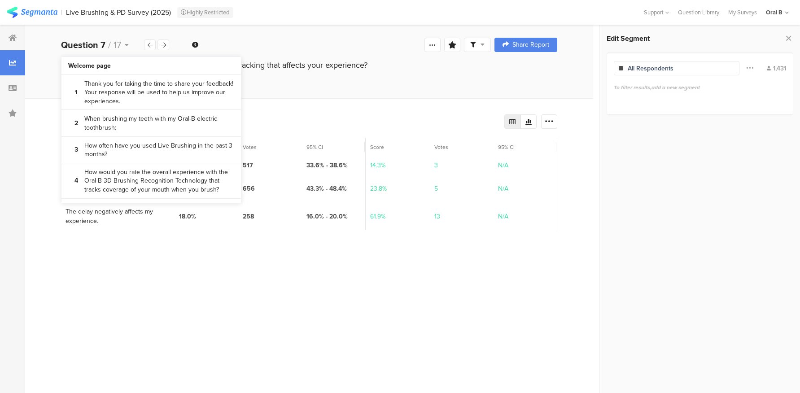
click at [187, 42] on div "Question 7 / 17 Question Type Multiple Choice Required This question was requir…" at bounding box center [309, 45] width 568 height 29
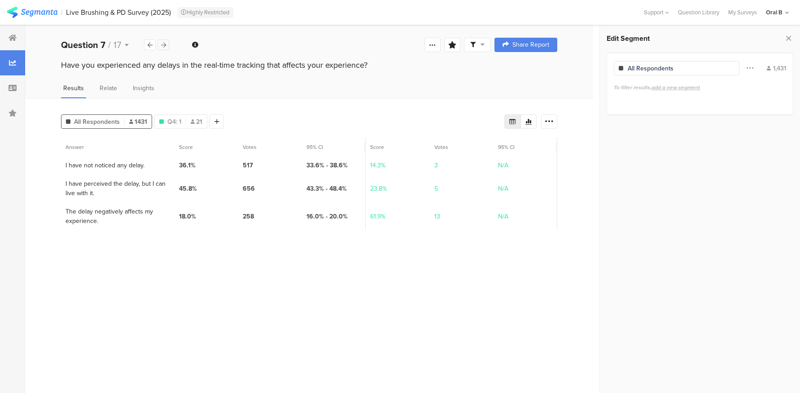
click at [163, 42] on icon at bounding box center [163, 45] width 5 height 6
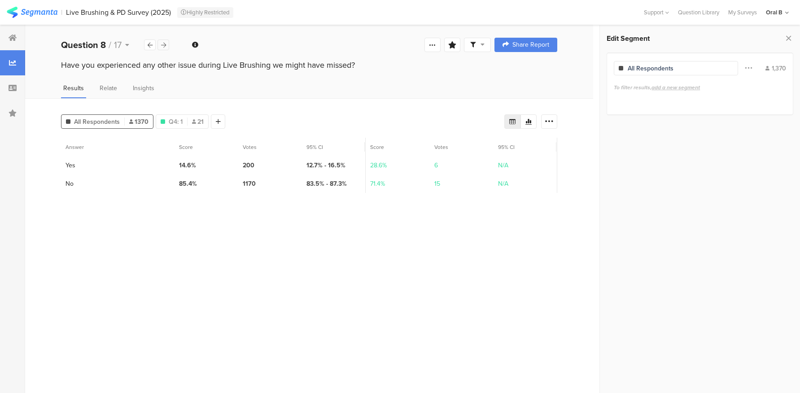
click at [164, 42] on icon at bounding box center [163, 45] width 5 height 6
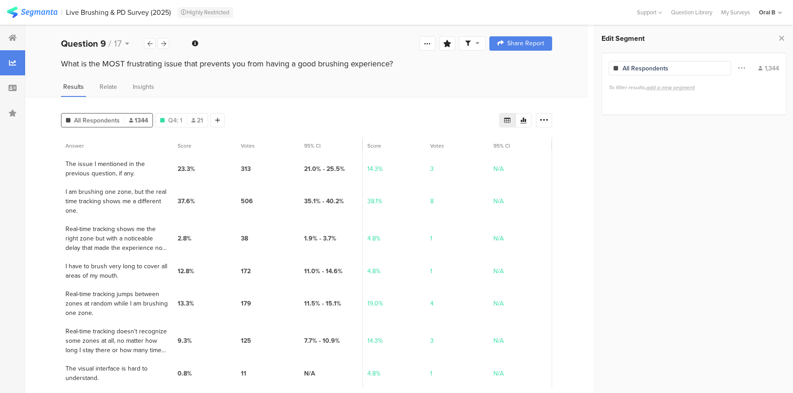
scroll to position [2, 0]
drag, startPoint x: 111, startPoint y: 175, endPoint x: 57, endPoint y: 159, distance: 56.5
click at [57, 159] on div "All Respondents 1344 Q4: 1 21 Add Segment Export as Excel Answer Score Votes 95…" at bounding box center [306, 249] width 563 height 306
click at [119, 43] on span "17" at bounding box center [118, 42] width 8 height 13
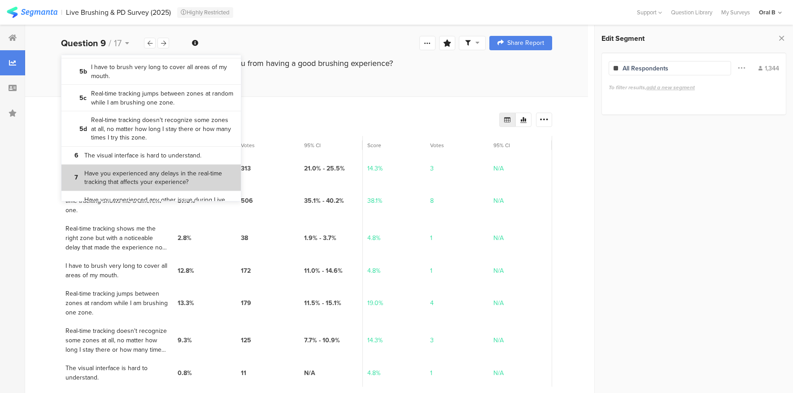
scroll to position [269, 0]
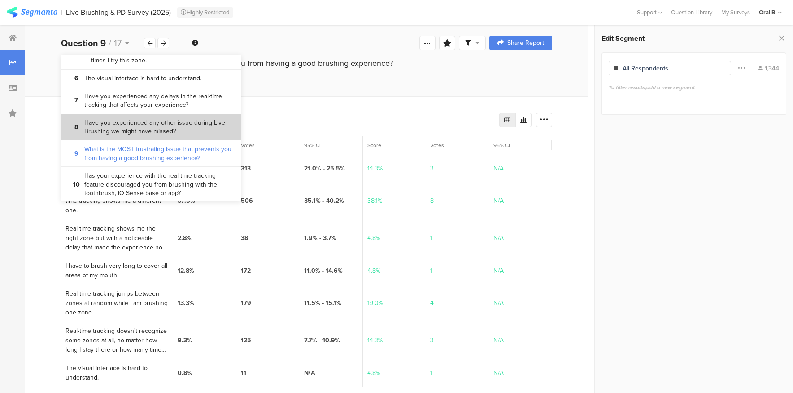
click at [156, 126] on bdi "Have you experienced any other issue during Live Brushing we might have missed?" at bounding box center [159, 126] width 150 height 17
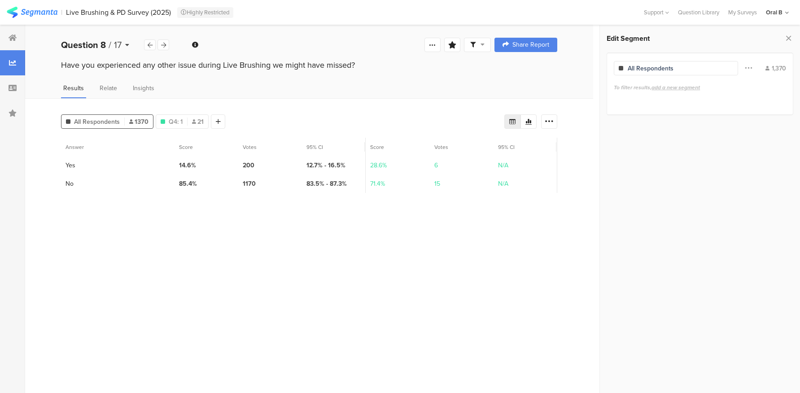
click at [129, 45] on div "Question 8 / 17" at bounding box center [102, 44] width 83 height 13
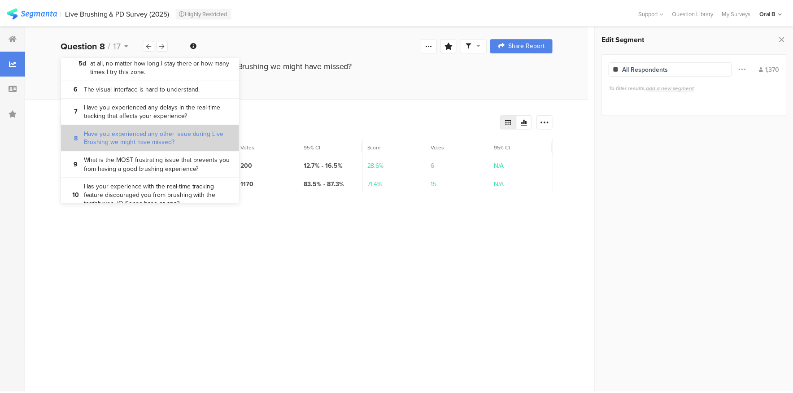
scroll to position [262, 0]
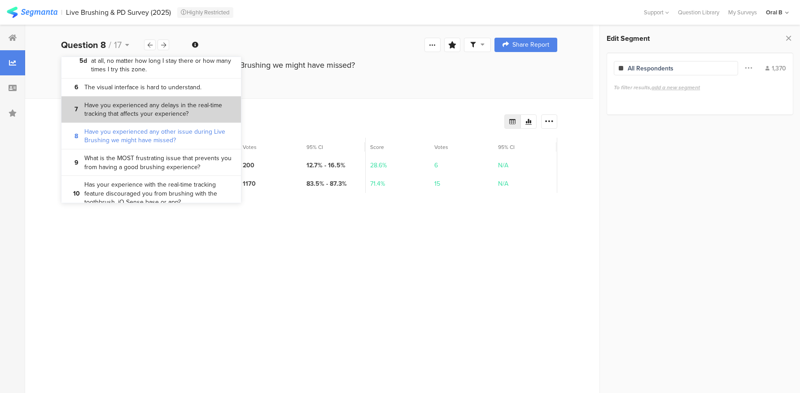
click at [148, 106] on bdi "Have you experienced any delays in the real-time tracking that affects your exp…" at bounding box center [159, 109] width 150 height 17
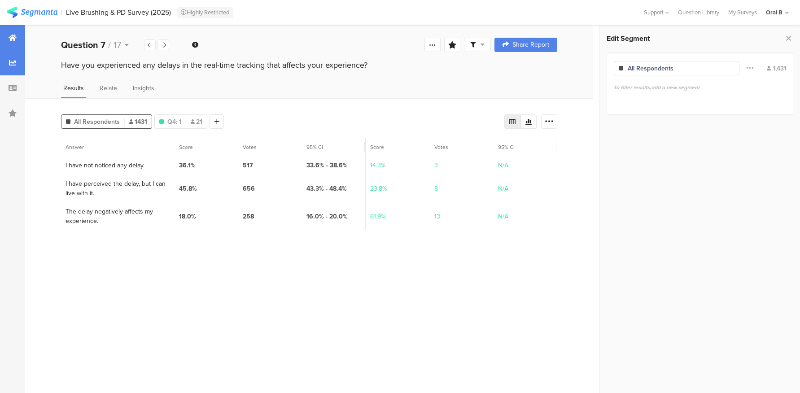
click at [13, 39] on icon at bounding box center [13, 37] width 8 height 7
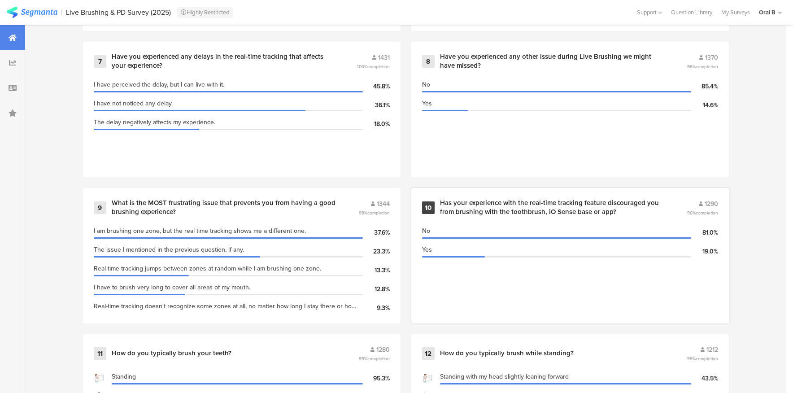
scroll to position [871, 0]
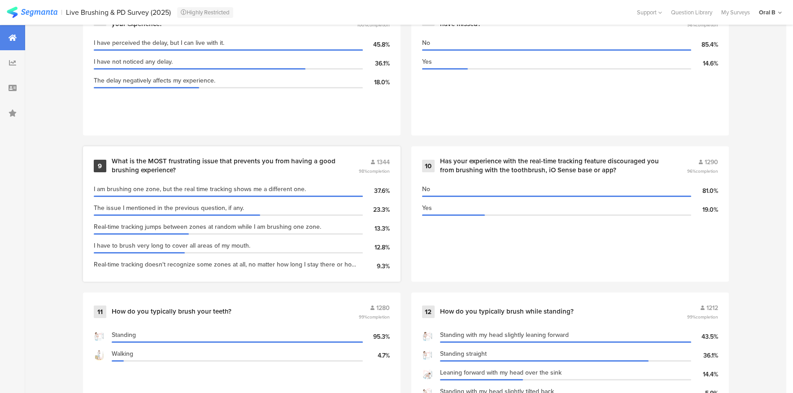
click at [195, 169] on div "What is the MOST frustrating issue that prevents you from having a good brushin…" at bounding box center [224, 165] width 225 height 17
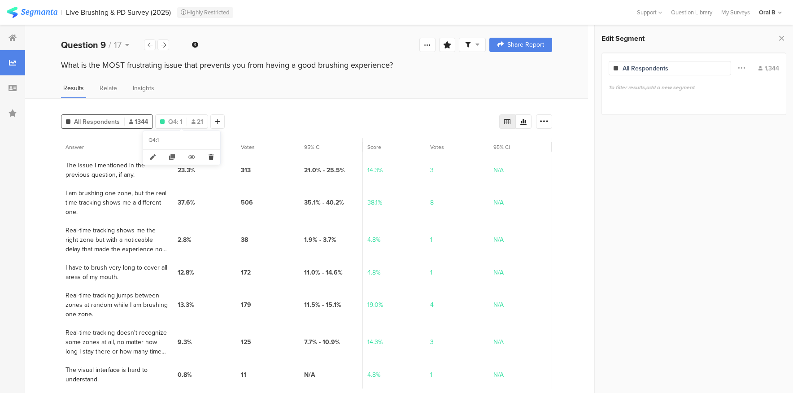
click at [208, 157] on icon at bounding box center [211, 157] width 18 height 15
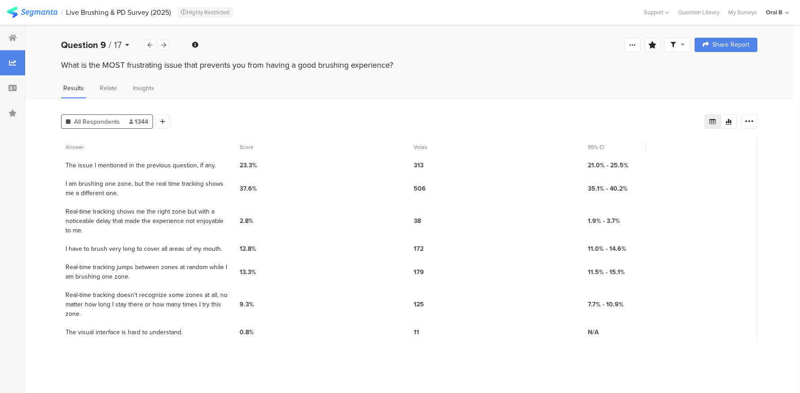
click at [116, 48] on span "17" at bounding box center [118, 44] width 8 height 13
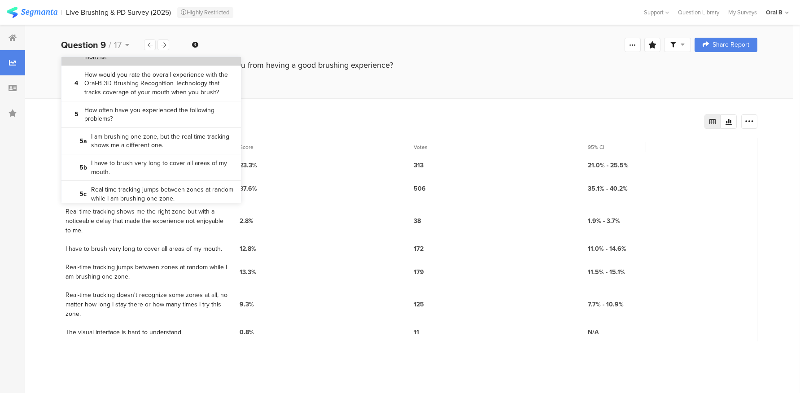
scroll to position [98, 0]
click at [388, 83] on div "Results Relate Insights" at bounding box center [409, 90] width 768 height 15
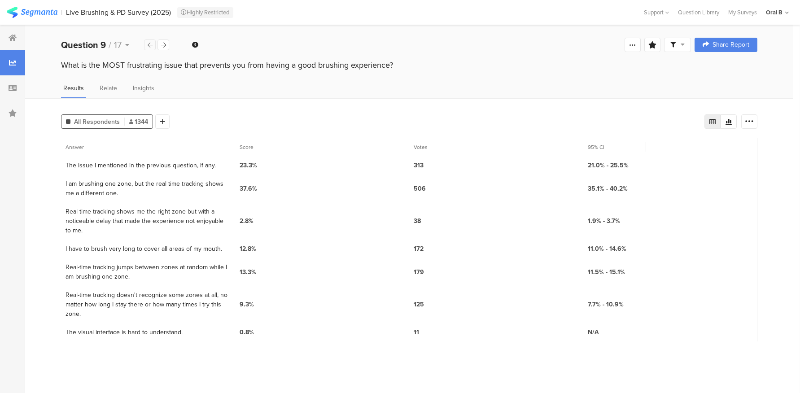
click at [148, 45] on icon at bounding box center [150, 45] width 5 height 6
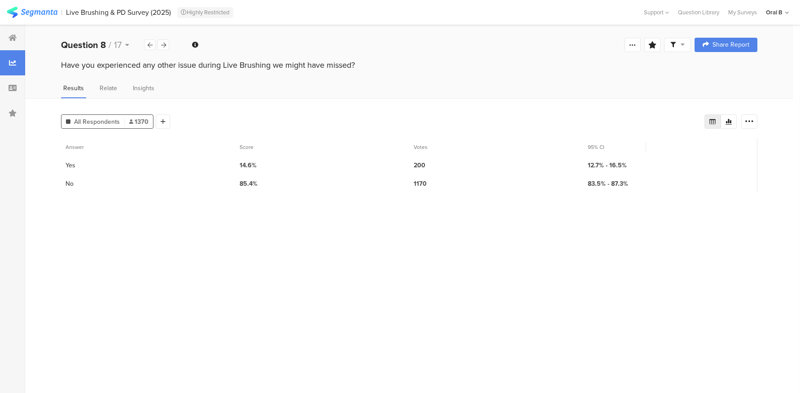
click at [70, 179] on section "2 No" at bounding box center [69, 183] width 8 height 9
click at [67, 162] on section "1 Yes" at bounding box center [70, 165] width 10 height 9
drag, startPoint x: 67, startPoint y: 162, endPoint x: 111, endPoint y: 161, distance: 43.5
click at [111, 161] on div "1 Yes" at bounding box center [148, 165] width 174 height 18
click at [490, 90] on div "Results Relate Insights" at bounding box center [409, 90] width 768 height 15
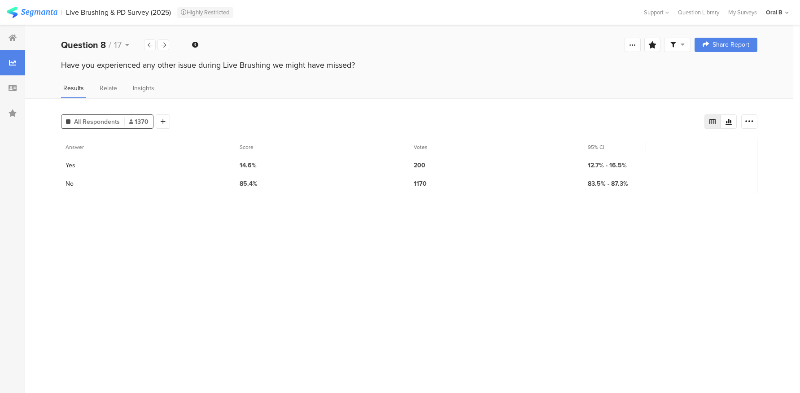
click at [289, 224] on section "Answer Score Votes 95% CI 1 Yes 14.6% 200 12.7% - 16.5% 2 No 85.4% 1170 83.5% -…" at bounding box center [409, 262] width 696 height 248
click at [122, 44] on div "Question 8 / 17" at bounding box center [102, 44] width 83 height 13
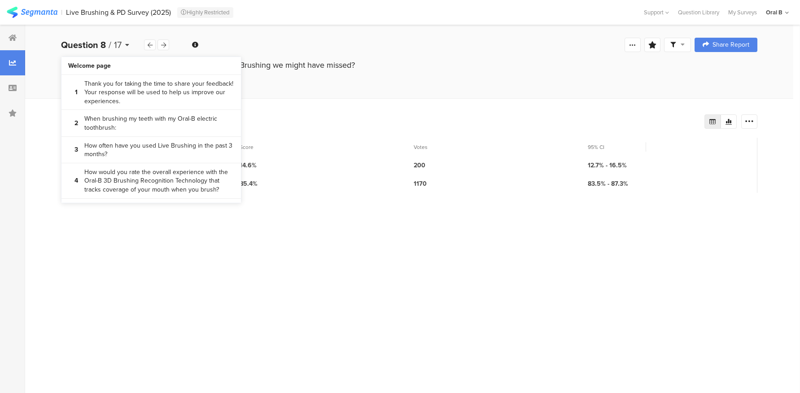
click at [128, 44] on icon at bounding box center [127, 45] width 4 height 6
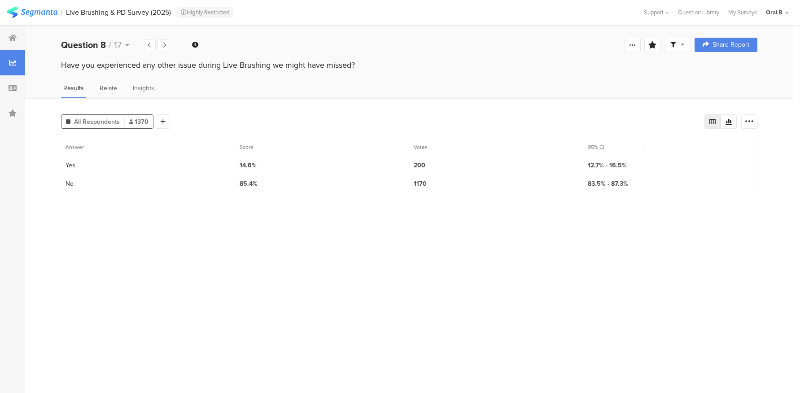
click at [105, 92] on div "Relate" at bounding box center [108, 90] width 22 height 15
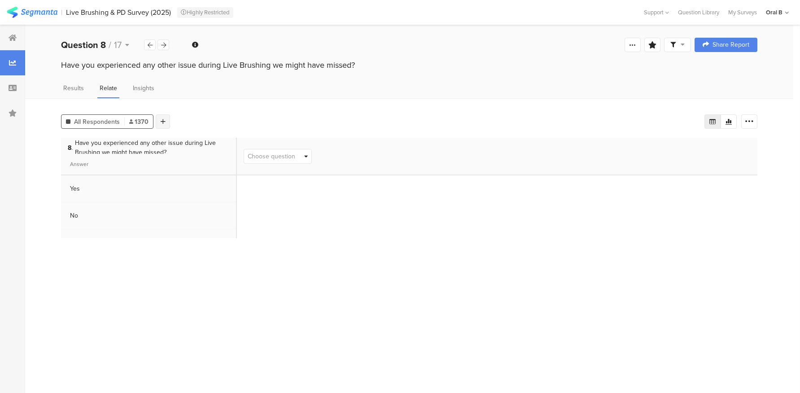
click at [166, 118] on div at bounding box center [163, 121] width 14 height 14
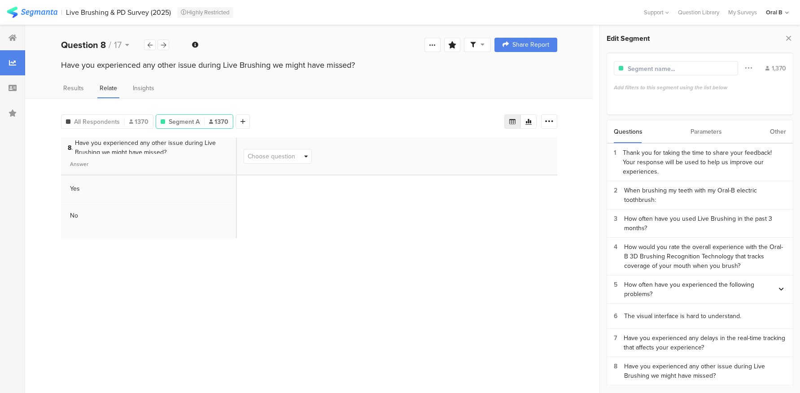
click at [304, 159] on span "Choose question" at bounding box center [277, 156] width 67 height 14
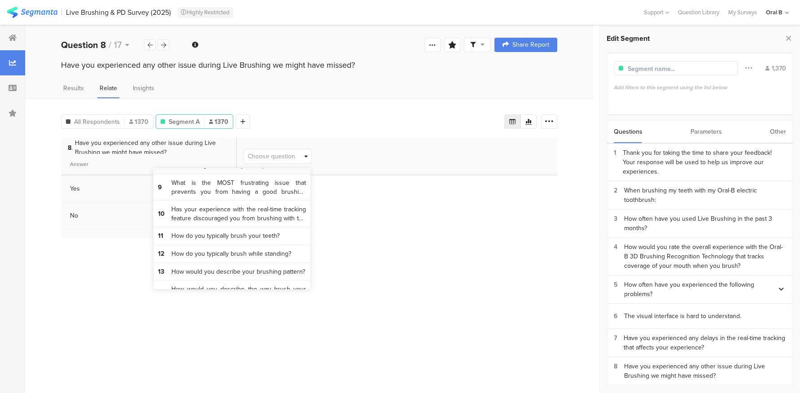
scroll to position [175, 0]
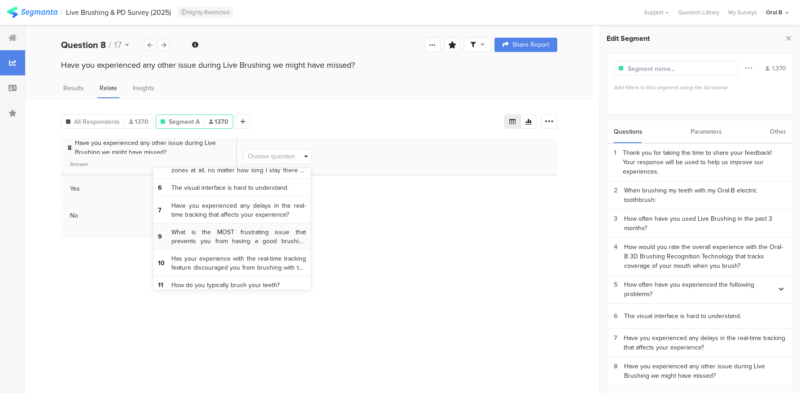
click at [199, 233] on span "What is the MOST frustrating issue that prevents you from having a good brushin…" at bounding box center [238, 236] width 135 height 17
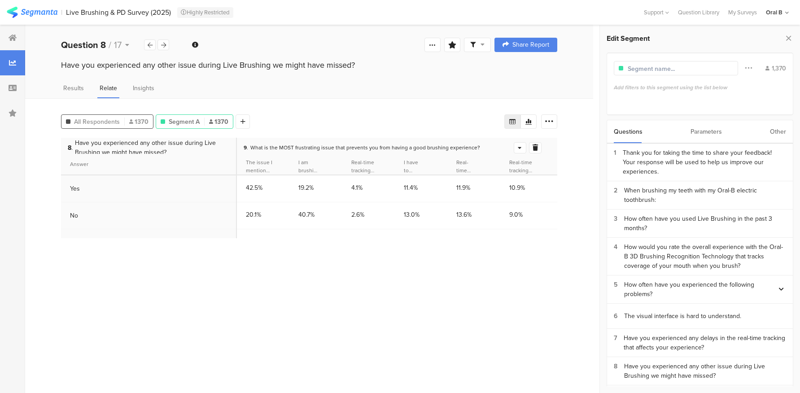
click at [112, 120] on span "All Respondents" at bounding box center [97, 121] width 46 height 9
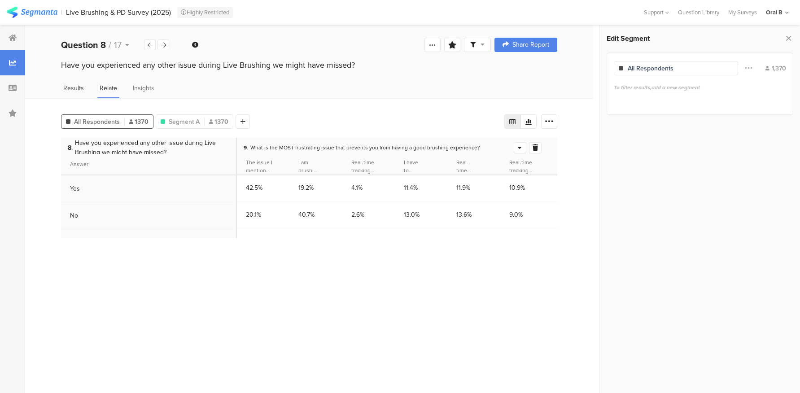
click at [75, 84] on span "Results" at bounding box center [73, 87] width 21 height 9
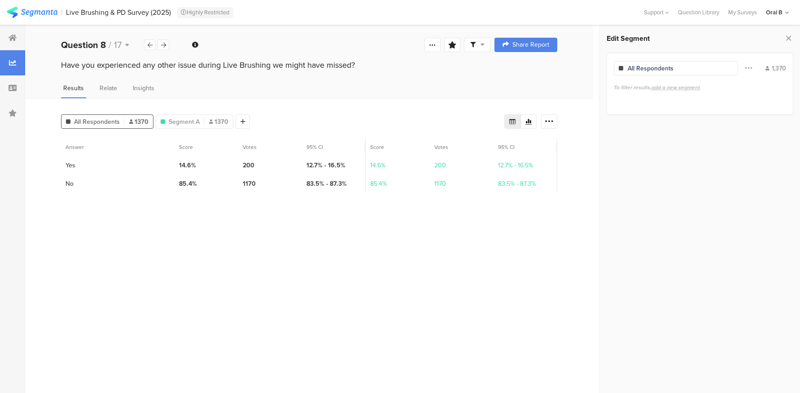
drag, startPoint x: 367, startPoint y: 251, endPoint x: 798, endPoint y: 189, distance: 435.5
click at [374, 249] on section "Answer Score Votes 95% CI Score Votes 95% CI 1 Yes 14.6% 200 12.7% - 16.5% 14.6…" at bounding box center [309, 262] width 496 height 248
click at [227, 282] on section "Answer Score Votes 95% CI Score Votes 95% CI 1 Yes 14.6% 200 12.7% - 16.5% 14.6…" at bounding box center [309, 262] width 496 height 248
click at [339, 247] on section "Answer Score Votes 95% CI Score Votes 95% CI 1 Yes 14.6% 200 12.7% - 16.5% 14.6…" at bounding box center [309, 262] width 496 height 248
click at [13, 85] on icon at bounding box center [13, 87] width 8 height 7
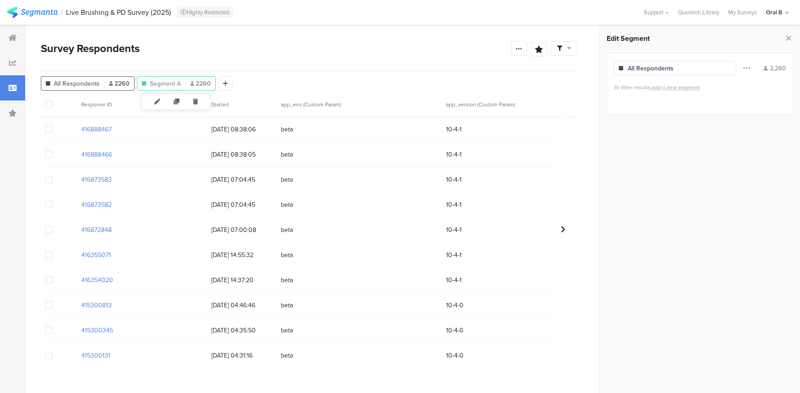
click at [181, 81] on div "Segment A 2260" at bounding box center [176, 83] width 78 height 9
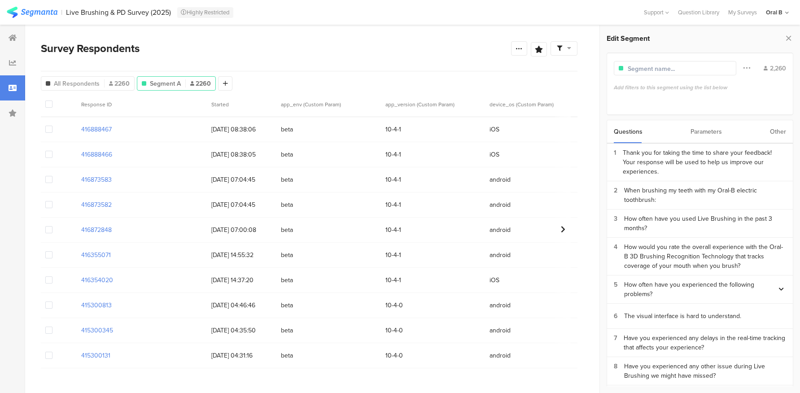
click at [175, 87] on span "Segment A" at bounding box center [165, 83] width 31 height 9
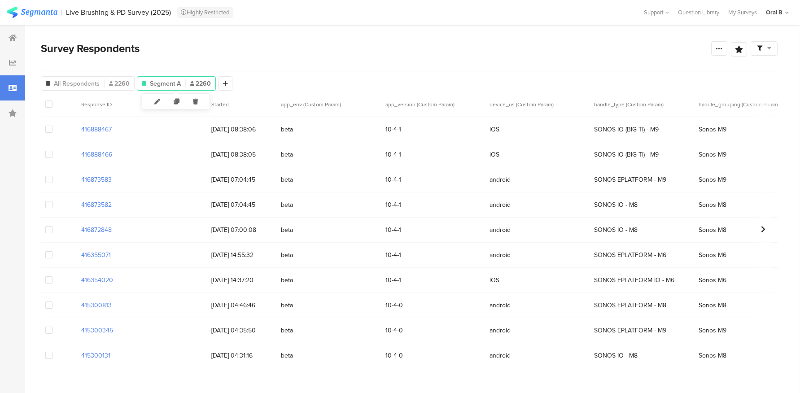
click at [190, 79] on span "2260" at bounding box center [200, 83] width 21 height 9
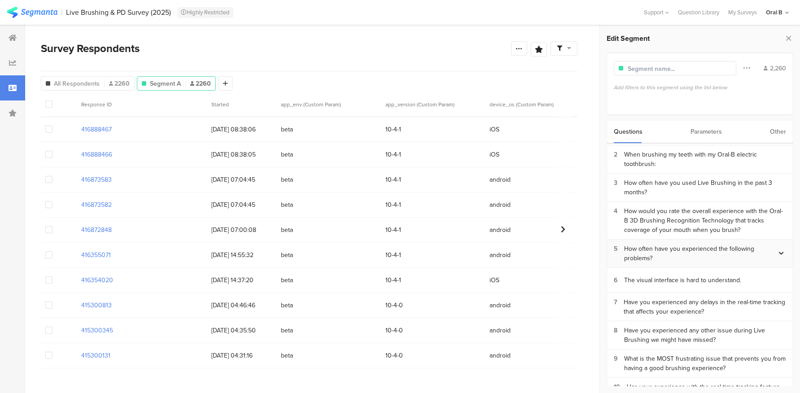
scroll to position [94, 0]
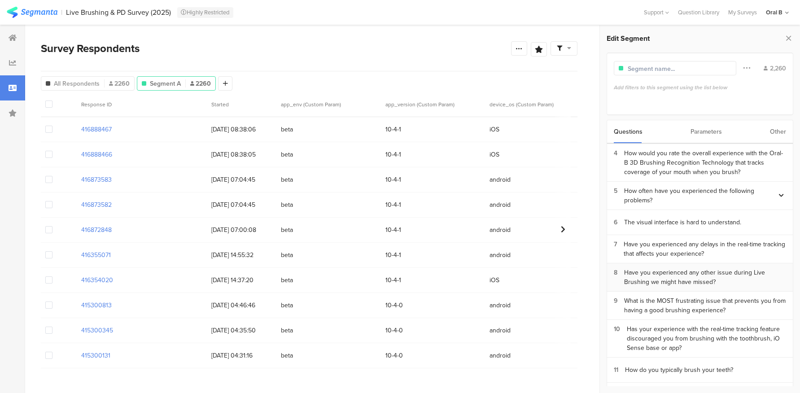
click at [691, 268] on div "Have you experienced any other issue during Live Brushing we might have missed?" at bounding box center [705, 277] width 162 height 19
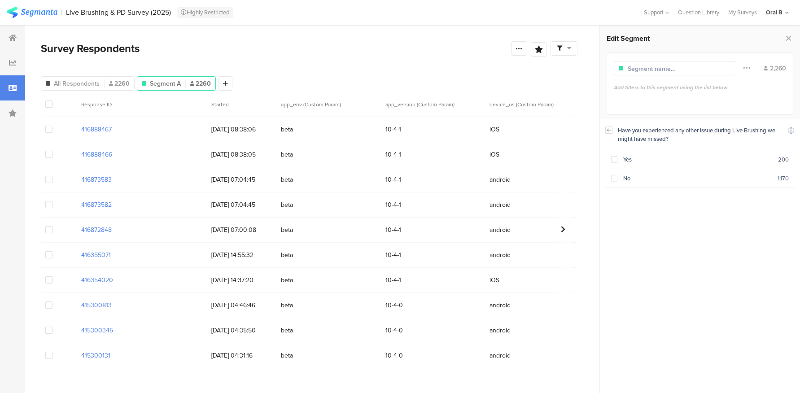
click at [605, 129] on div at bounding box center [608, 129] width 7 height 7
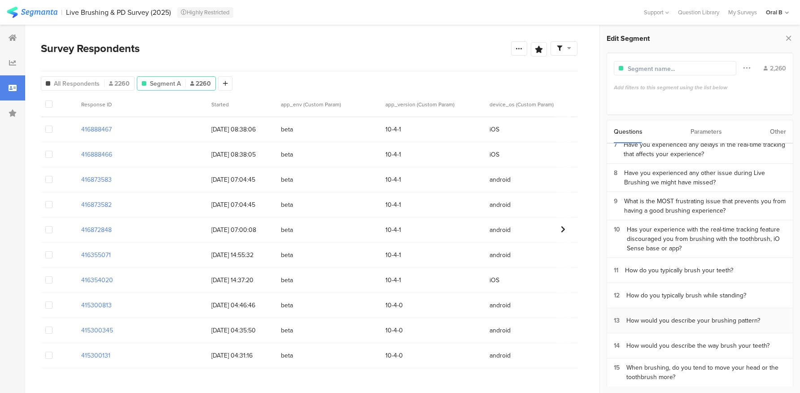
scroll to position [177, 0]
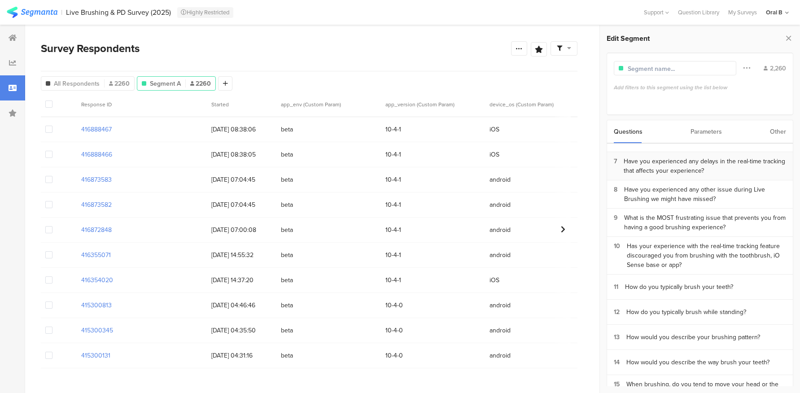
click at [675, 164] on div "Have you experienced any delays in the real-time tracking that affects your exp…" at bounding box center [704, 166] width 162 height 19
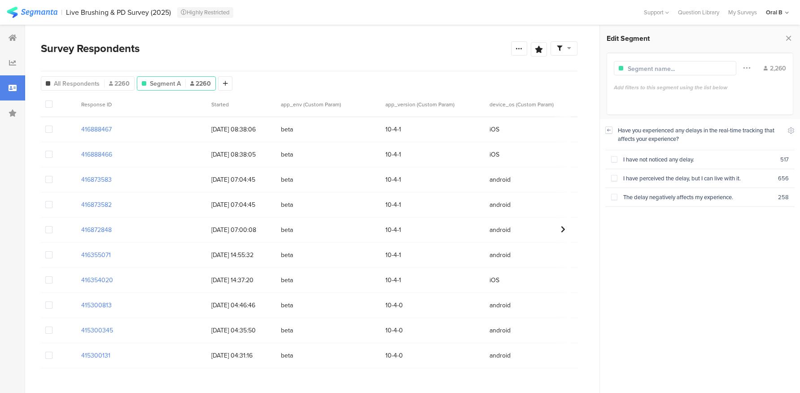
click at [610, 131] on icon at bounding box center [609, 129] width 6 height 7
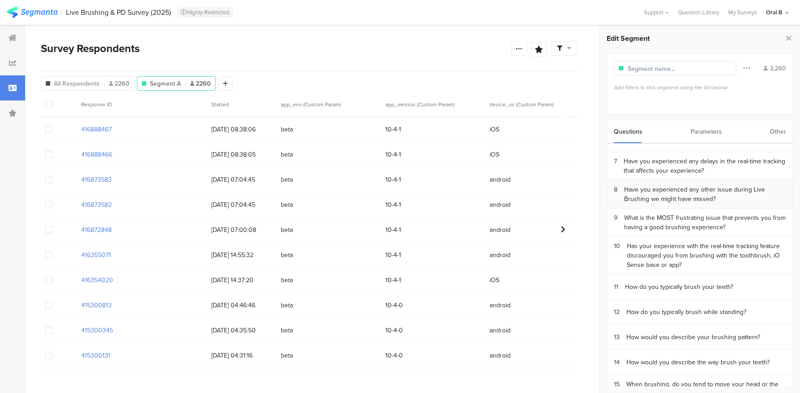
click at [650, 185] on div "Have you experienced any other issue during Live Brushing we might have missed?" at bounding box center [705, 194] width 162 height 19
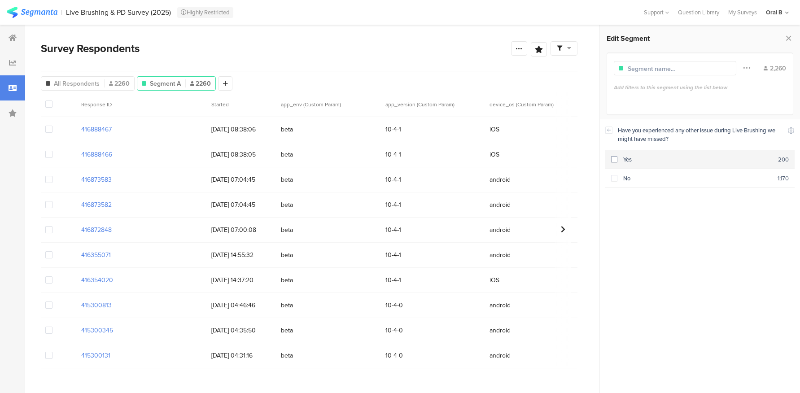
click at [631, 161] on div "Yes" at bounding box center [697, 159] width 161 height 9
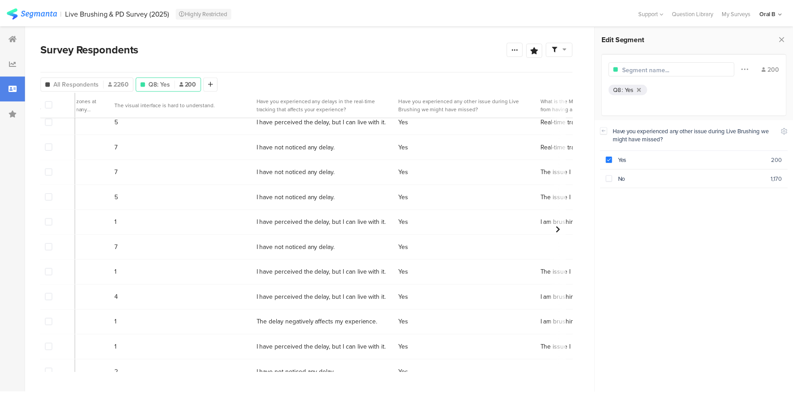
scroll to position [0, 3172]
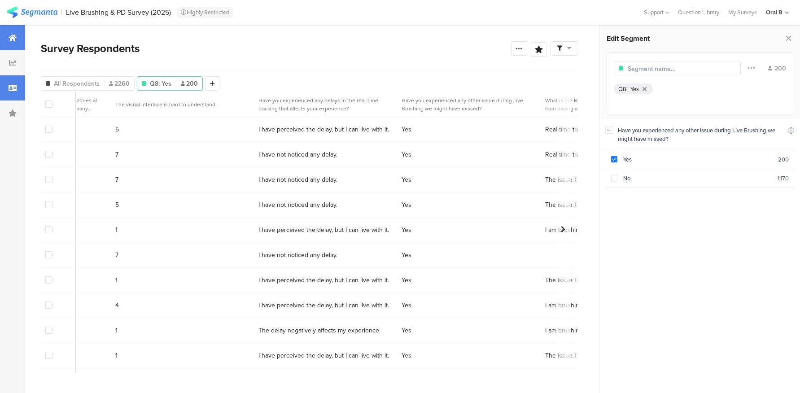
click at [17, 40] on div at bounding box center [12, 37] width 25 height 25
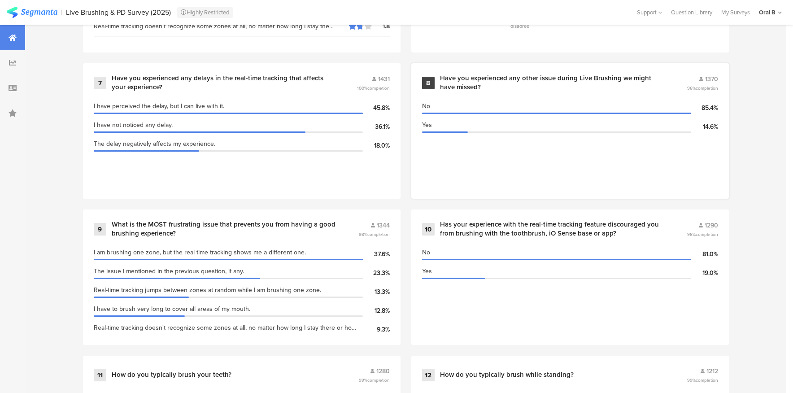
scroll to position [808, 0]
click at [486, 81] on div "Have you experienced any other issue during Live Brushing we might have missed?" at bounding box center [552, 82] width 225 height 17
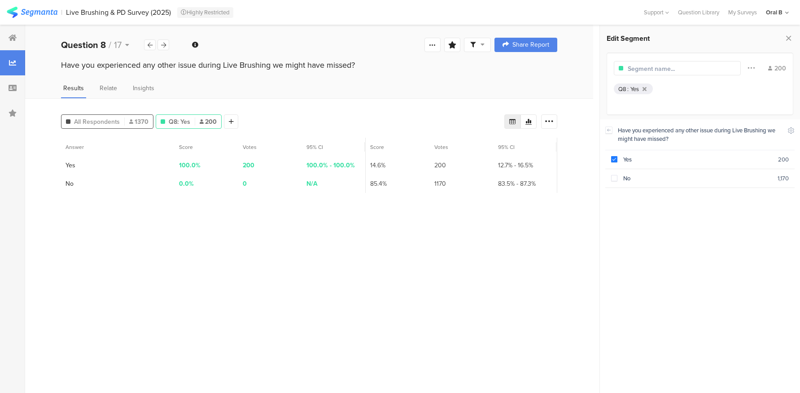
click at [105, 125] on div "All Respondents 1370" at bounding box center [107, 121] width 92 height 14
click at [217, 160] on icon at bounding box center [217, 157] width 18 height 15
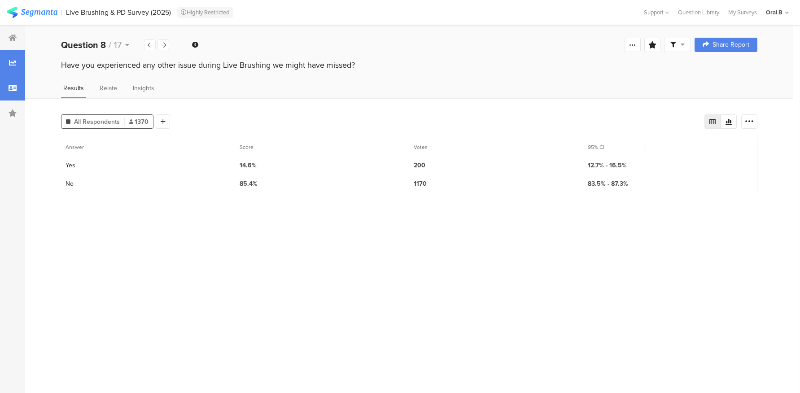
click at [15, 85] on icon at bounding box center [13, 87] width 8 height 7
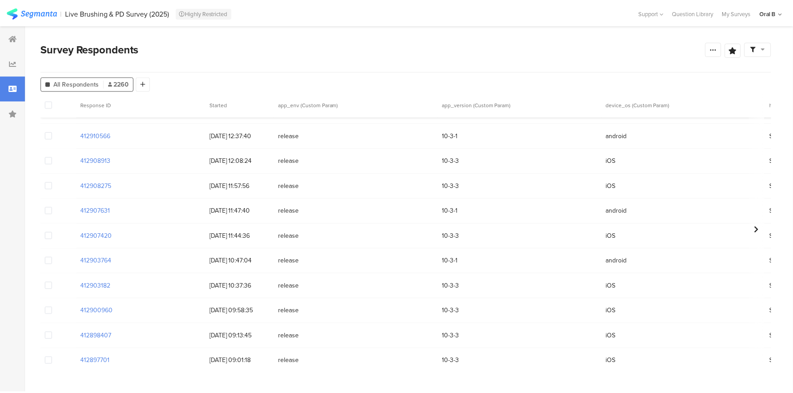
scroll to position [3583, 0]
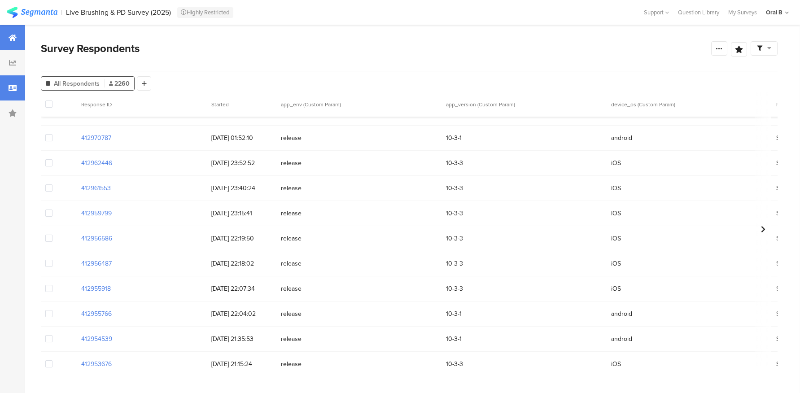
click at [18, 28] on div at bounding box center [12, 37] width 25 height 25
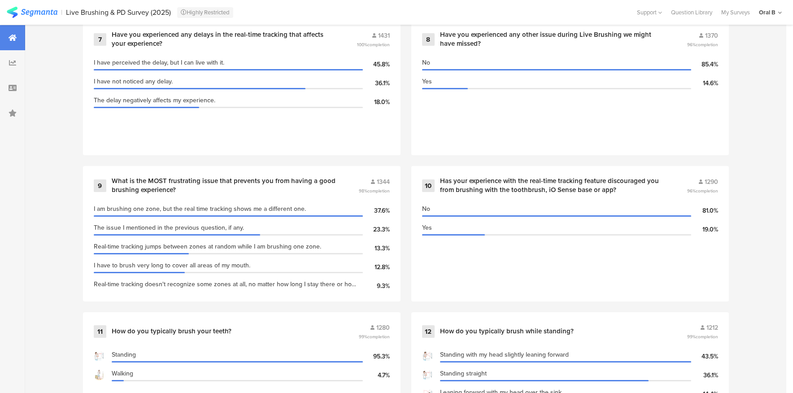
scroll to position [831, 0]
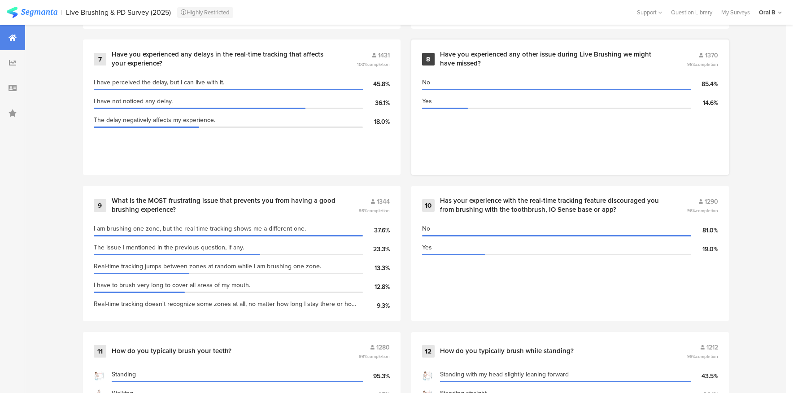
click at [458, 61] on div "Have you experienced any other issue during Live Brushing we might have missed?" at bounding box center [552, 58] width 225 height 17
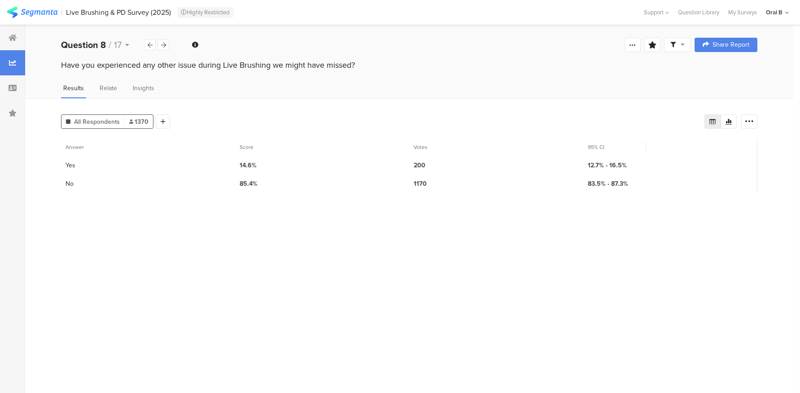
click at [62, 151] on section "Answer" at bounding box center [148, 147] width 174 height 18
click at [106, 88] on span "Relate" at bounding box center [108, 87] width 17 height 9
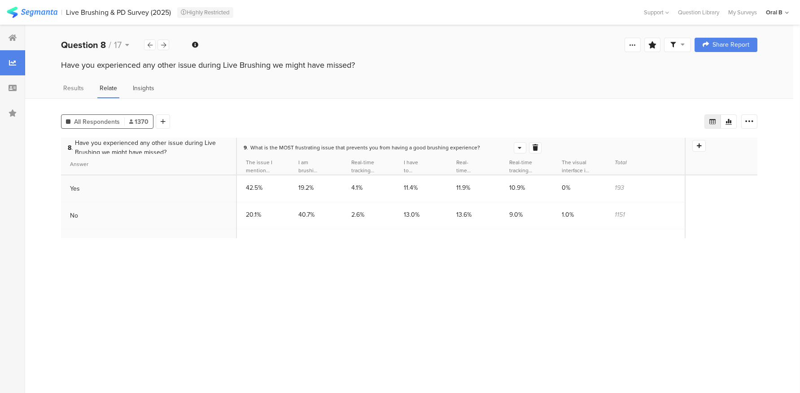
click at [133, 87] on span "Insights" at bounding box center [144, 87] width 22 height 9
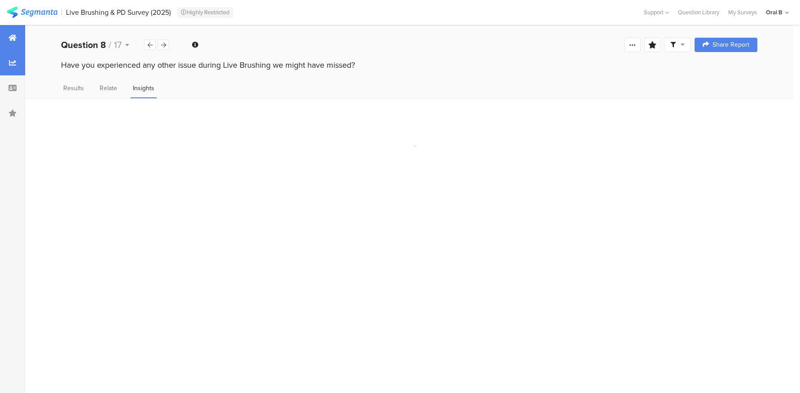
click at [9, 47] on div at bounding box center [12, 37] width 25 height 25
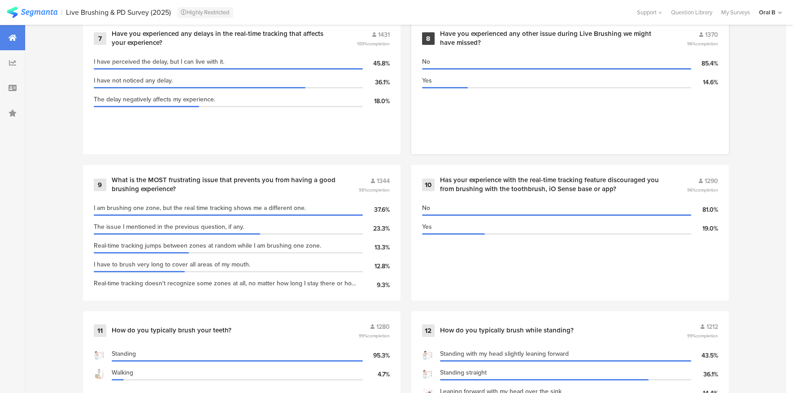
scroll to position [841, 0]
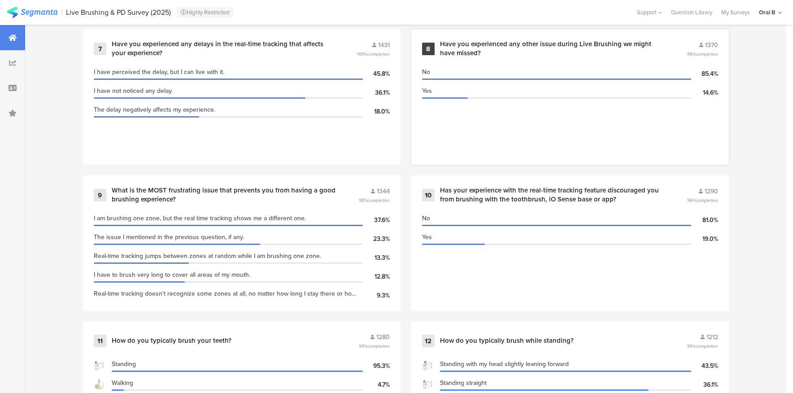
click at [523, 133] on section "No 85.4% Yes 14.6%" at bounding box center [570, 109] width 296 height 90
click at [464, 41] on div "Have you experienced any other issue during Live Brushing we might have missed?" at bounding box center [552, 48] width 225 height 17
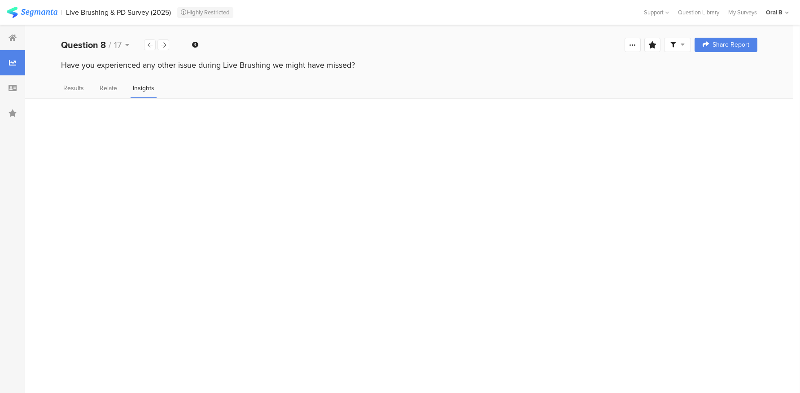
click at [165, 65] on div "Have you experienced any other issue during Live Brushing we might have missed?" at bounding box center [409, 65] width 696 height 12
click at [108, 83] on span "Relate" at bounding box center [108, 87] width 17 height 9
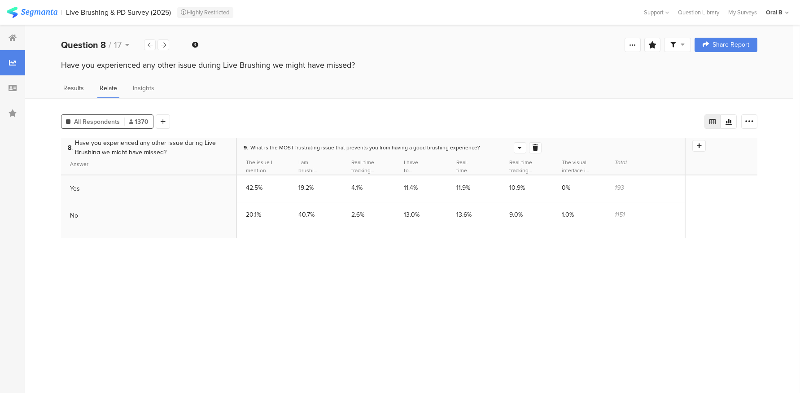
click at [65, 87] on span "Results" at bounding box center [73, 87] width 21 height 9
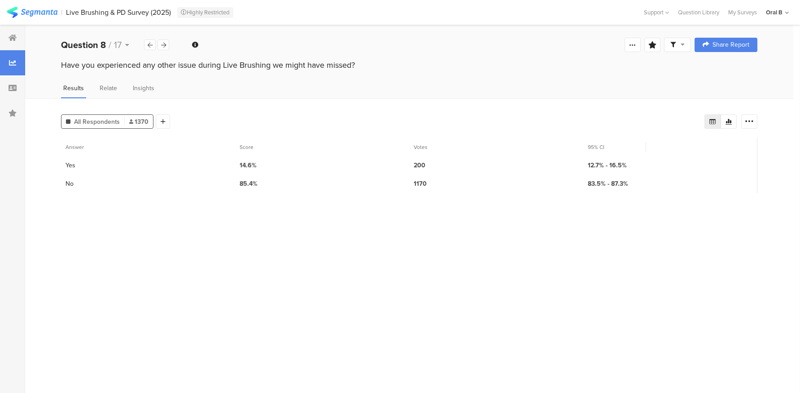
drag, startPoint x: 62, startPoint y: 179, endPoint x: 81, endPoint y: 180, distance: 19.3
click at [62, 179] on div "2 No" at bounding box center [148, 183] width 174 height 18
click at [724, 123] on div at bounding box center [728, 121] width 16 height 14
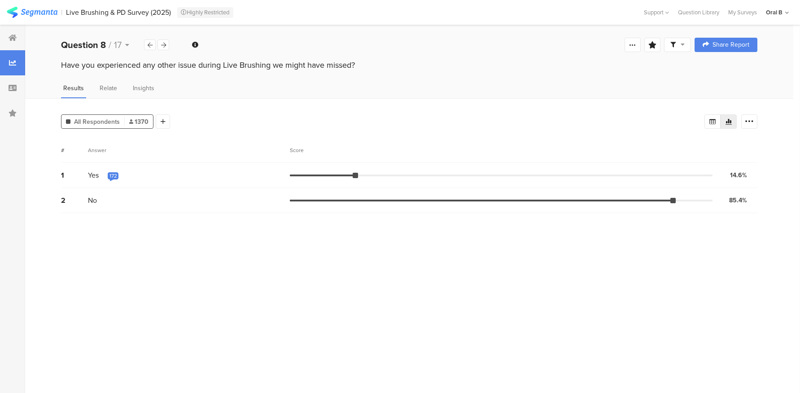
click at [115, 173] on div "172" at bounding box center [113, 175] width 8 height 7
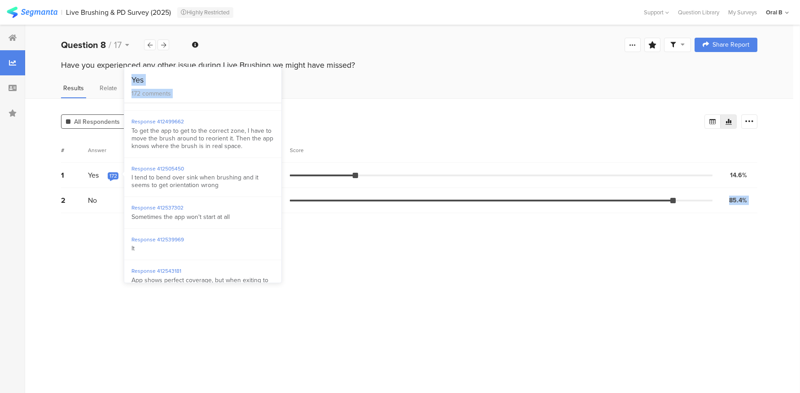
scroll to position [7760, 0]
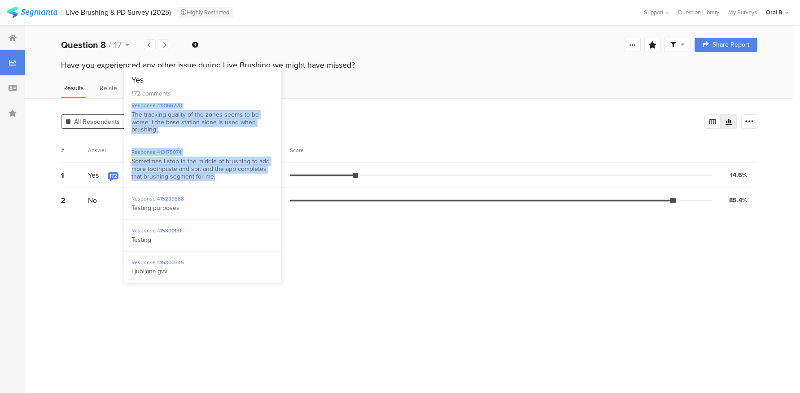
drag, startPoint x: 132, startPoint y: 121, endPoint x: 256, endPoint y: 176, distance: 135.5
click at [256, 176] on div "Response 412210939 Answering phone calls make the app lost all my progress if I…" at bounding box center [202, 192] width 157 height 179
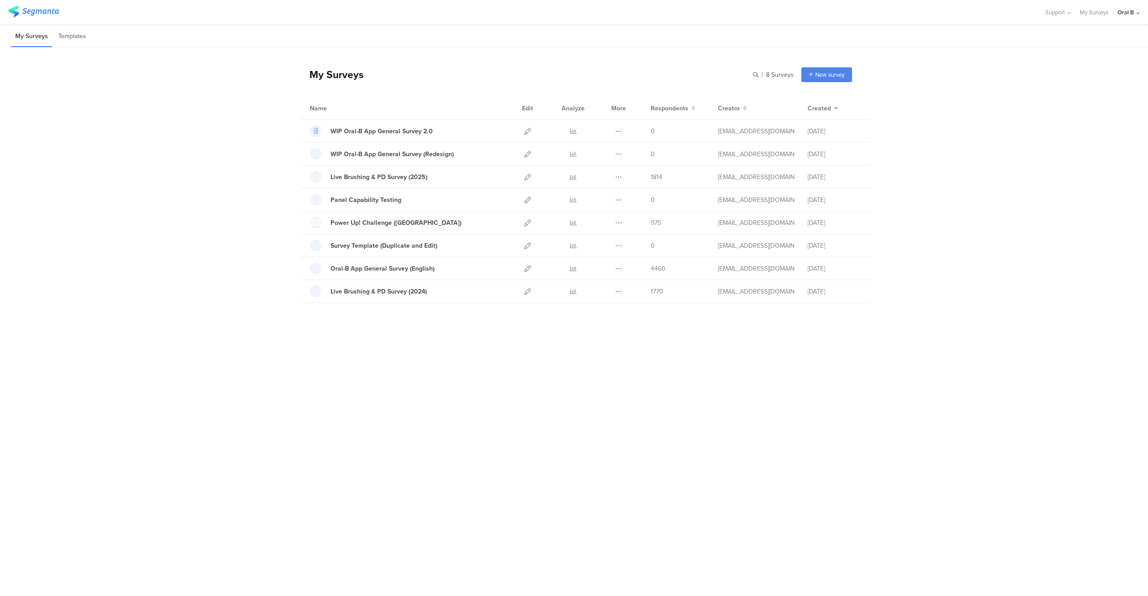
drag, startPoint x: 663, startPoint y: 433, endPoint x: 658, endPoint y: 424, distance: 10.0
click at [663, 432] on div "My Surveys | 8 Surveys New survey Start from scratch Choose from templates Name…" at bounding box center [574, 299] width 1148 height 503
click at [527, 176] on icon at bounding box center [527, 177] width 7 height 7
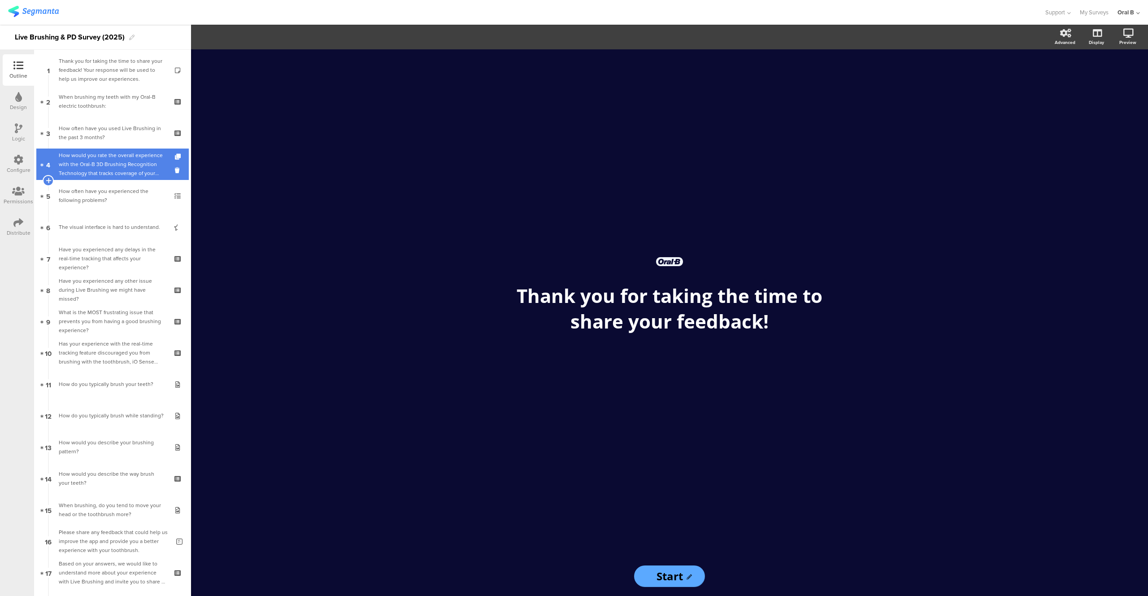
click at [90, 169] on div "How would you rate the overall experience with the Oral-B 3D Brushing Recogniti…" at bounding box center [112, 164] width 107 height 27
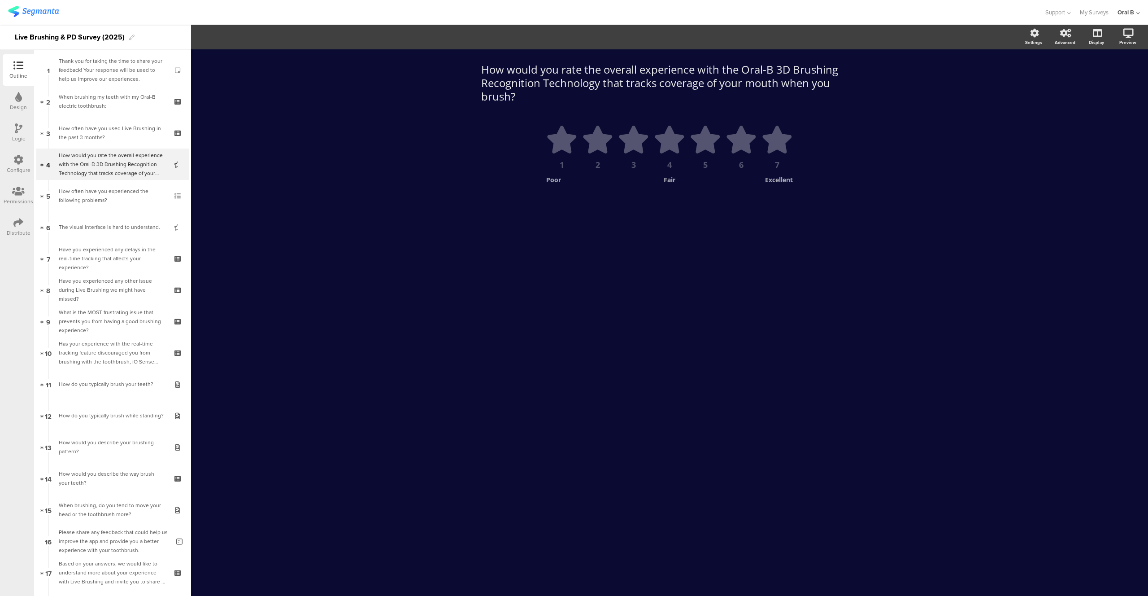
click at [18, 131] on icon at bounding box center [19, 128] width 8 height 10
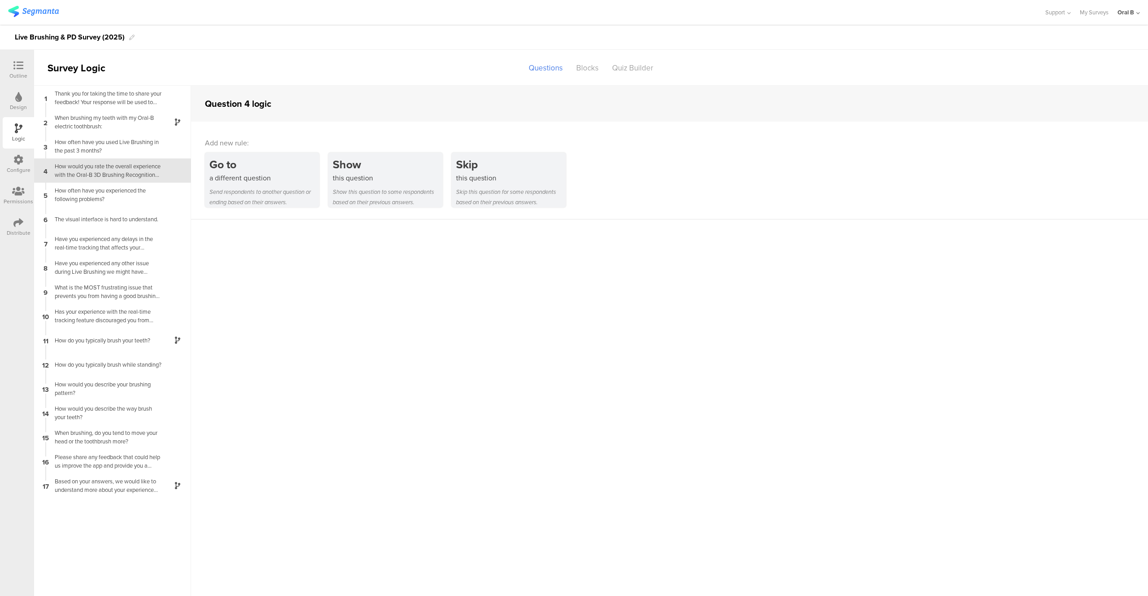
click at [96, 174] on div "How would you rate the overall experience with the Oral-B 3D Brushing Recogniti…" at bounding box center [105, 170] width 112 height 17
click at [124, 489] on div "Based on your answers, we would like to understand more about your experience w…" at bounding box center [105, 485] width 112 height 17
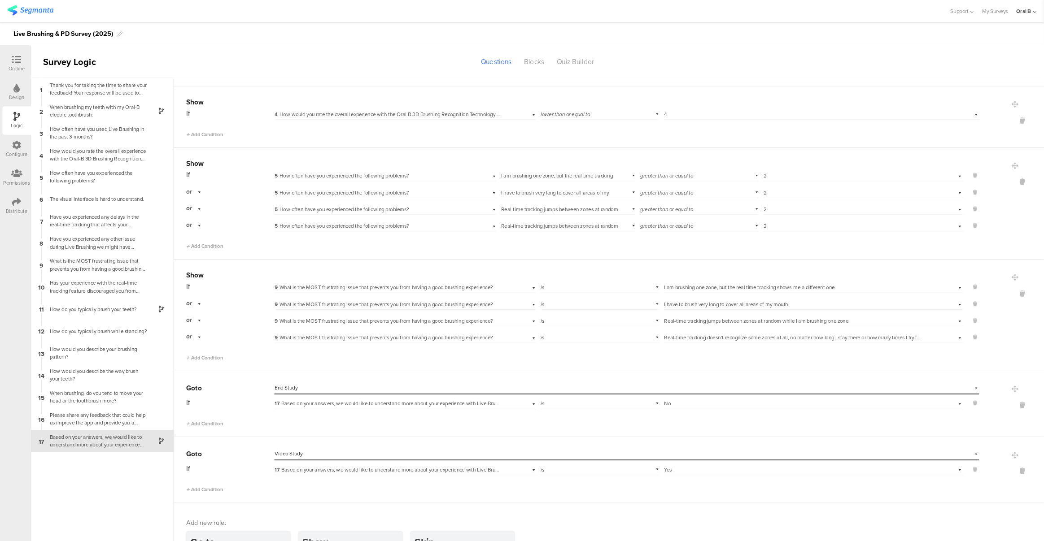
scroll to position [212, 0]
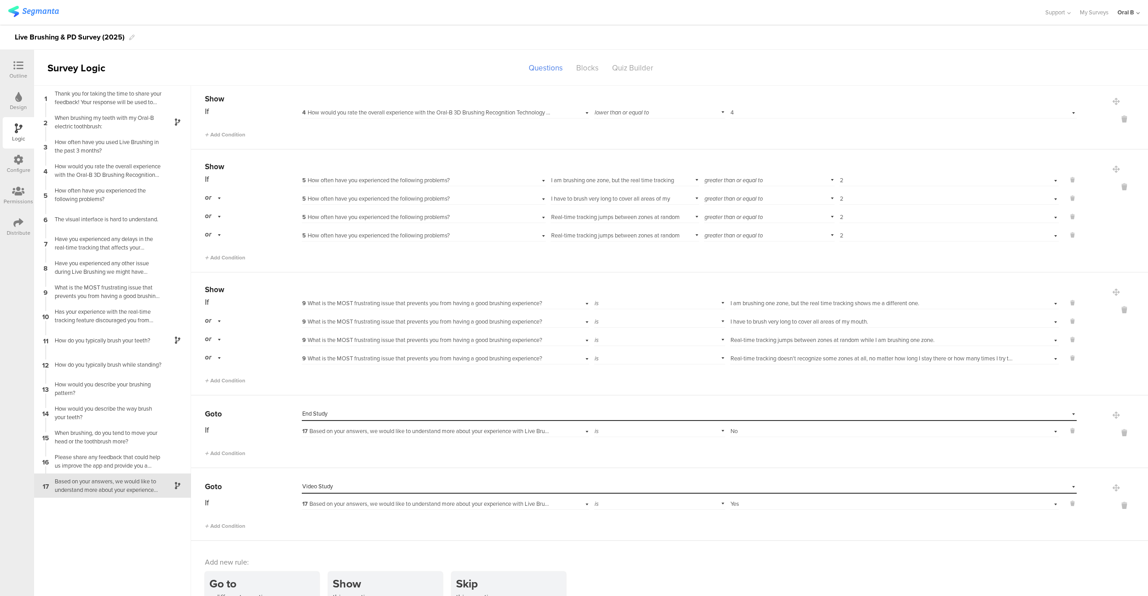
click at [298, 58] on sg-section-page-header "Survey Logic Questions Blocks Quiz Builder" at bounding box center [591, 68] width 1114 height 36
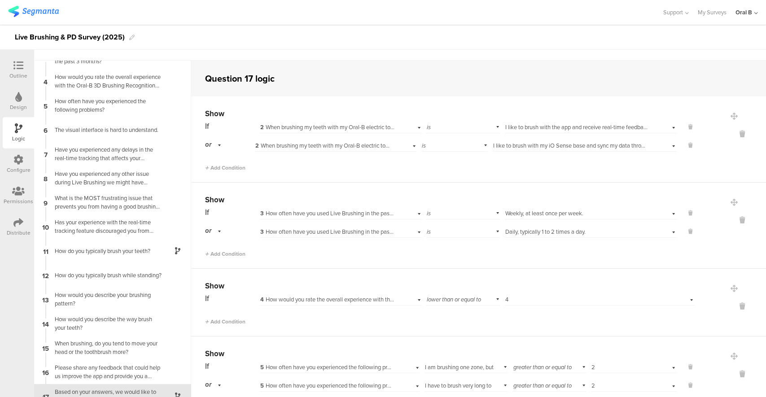
scroll to position [22, 0]
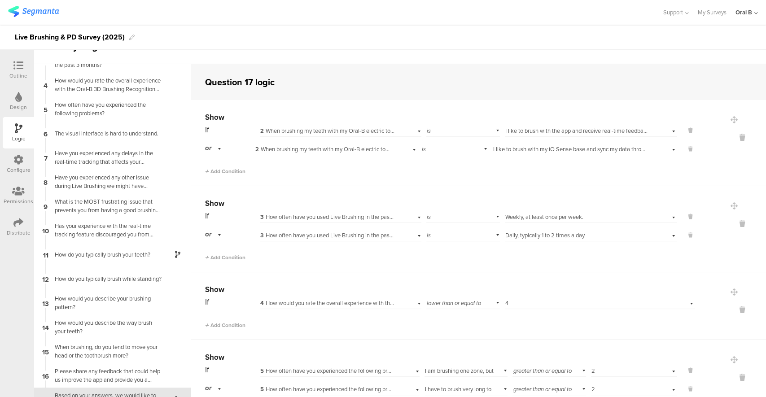
click at [325, 131] on span "2 When brushing my teeth with my Oral-B electric toothbrush:" at bounding box center [336, 130] width 153 height 9
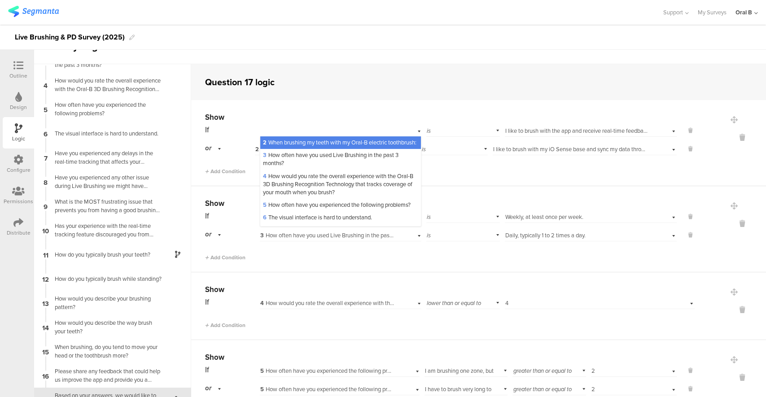
click at [338, 92] on div "Question 17 logic" at bounding box center [478, 82] width 575 height 36
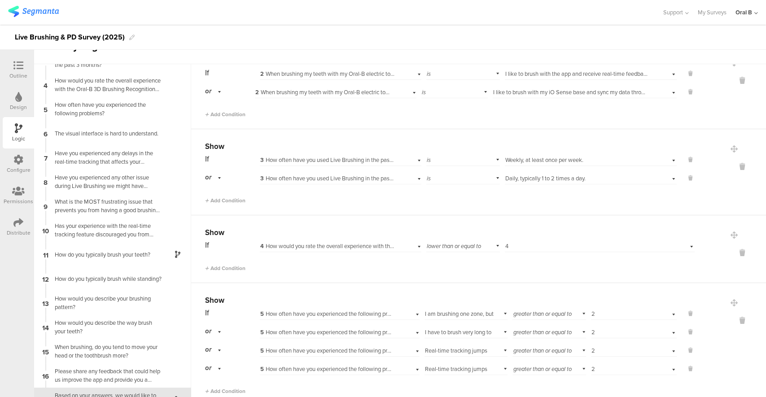
scroll to position [57, 0]
click at [359, 245] on span "4 How would you rate the overall experience with the Oral-B 3D Brushing Recogni…" at bounding box center [447, 245] width 374 height 9
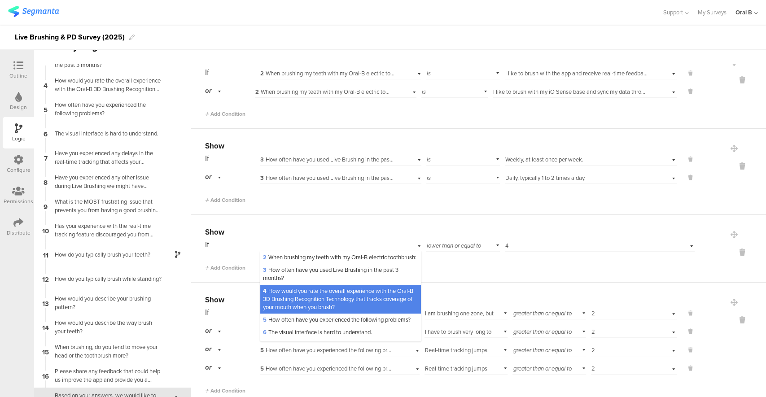
click at [397, 218] on div "Show If 4 How would you rate the overall experience with the Oral-B 3D Brushing…" at bounding box center [478, 249] width 575 height 68
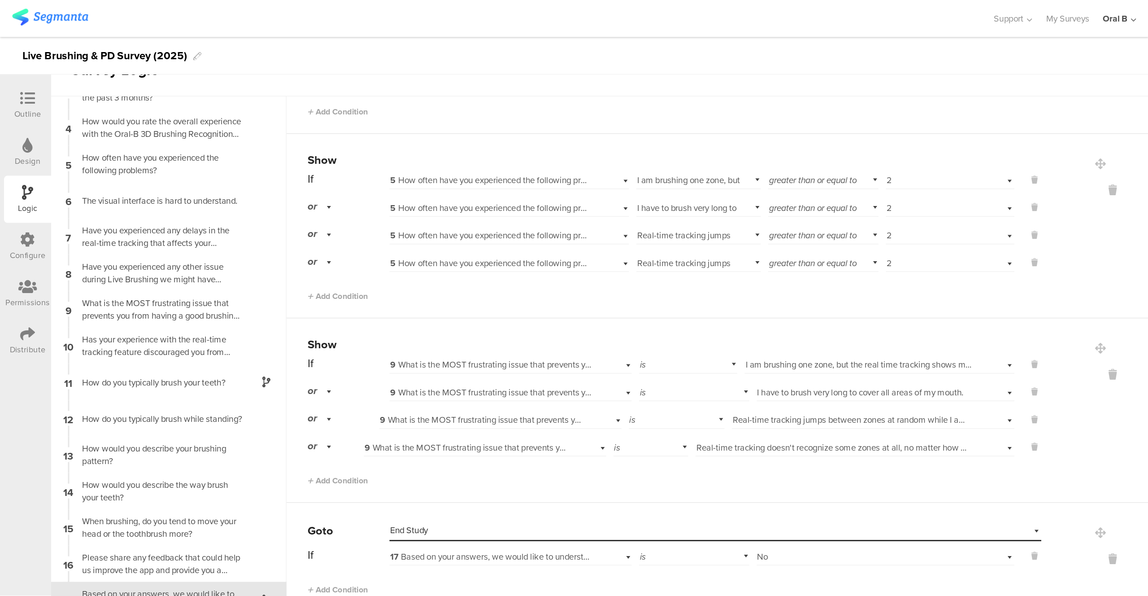
scroll to position [252, 0]
click at [458, 115] on span "I am brushing one zone, but the real time tracking shows me a different one." at bounding box center [460, 127] width 70 height 25
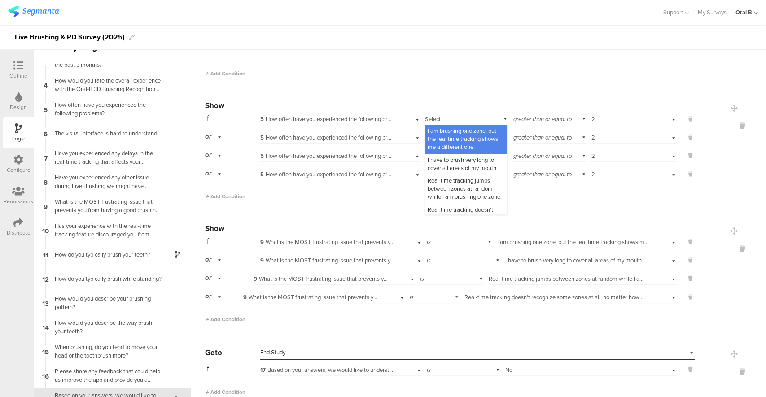
click at [472, 75] on div "Add Condition" at bounding box center [449, 70] width 489 height 16
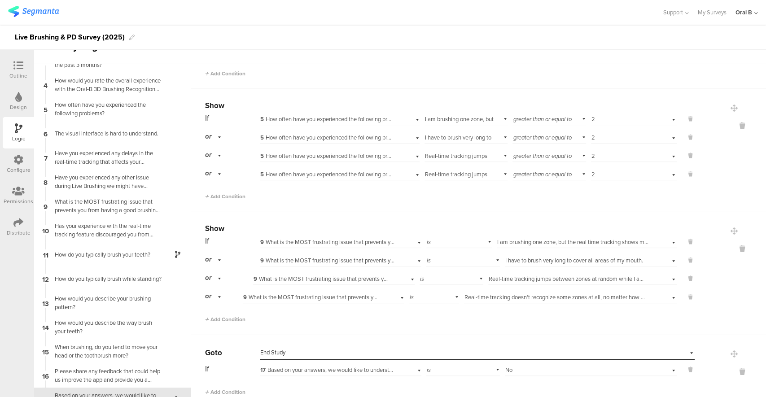
click at [446, 139] on span "I have to brush very long to cover all areas of my mouth." at bounding box center [460, 141] width 70 height 17
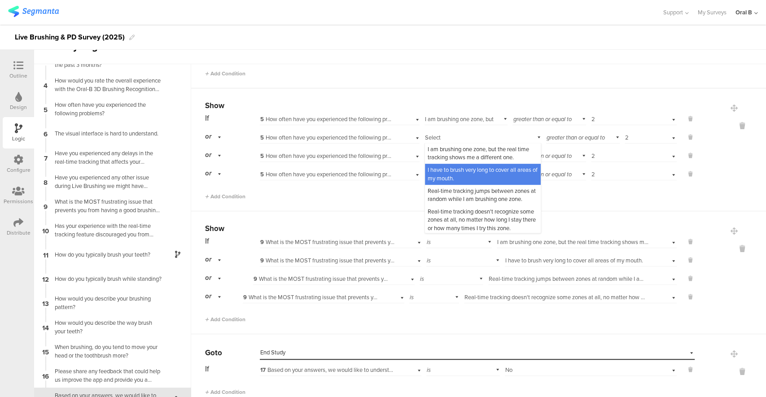
click at [445, 83] on div "Show If 4 How would you rate the overall experience with the Oral-B 3D Brushing…" at bounding box center [478, 55] width 575 height 68
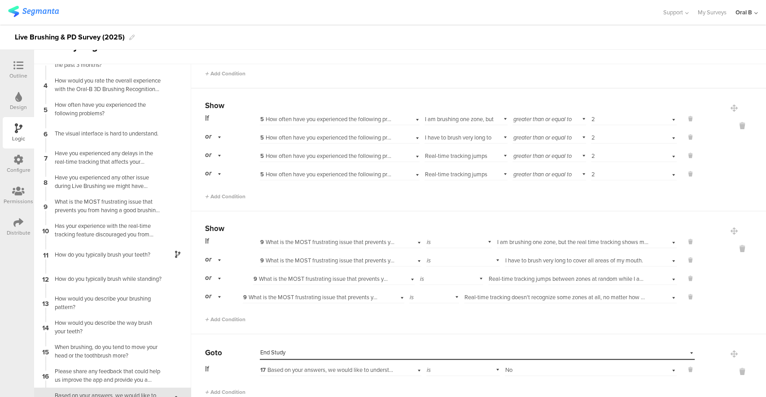
click at [482, 173] on span "Real-time tracking jumps between zones at random while I am brushing one zone." at bounding box center [457, 186] width 65 height 33
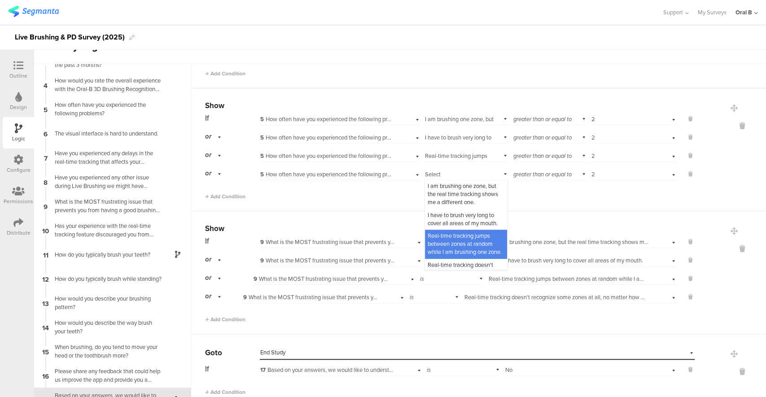
click at [471, 155] on span "Real-time tracking jumps between zones at random while I am brushing one zone." at bounding box center [457, 168] width 65 height 33
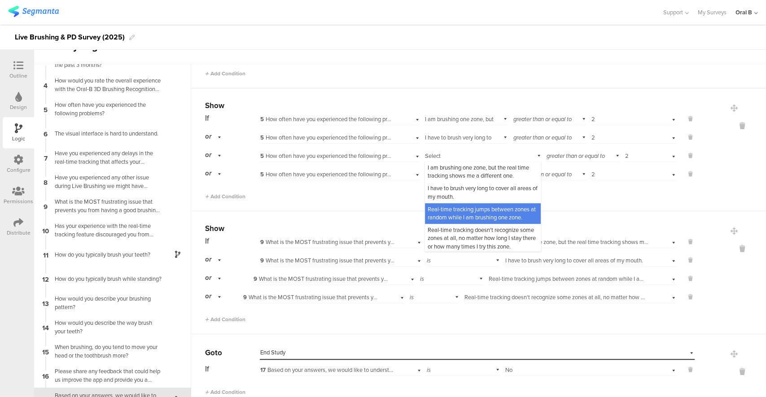
click at [461, 73] on div "Add Condition" at bounding box center [449, 70] width 489 height 16
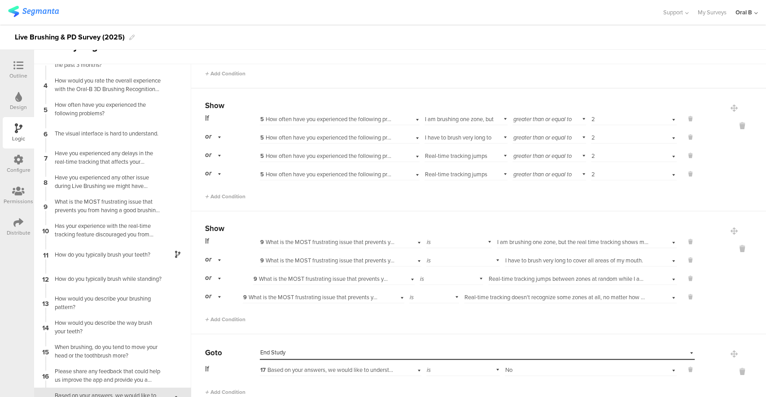
click at [363, 115] on span "5 How often have you experienced the following problems?" at bounding box center [334, 119] width 148 height 9
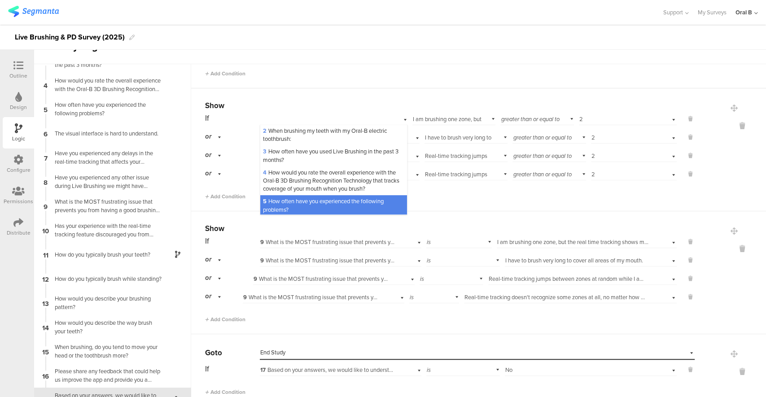
click at [384, 88] on div "Show If 5 How often have you experienced the following problems? 2 When brushin…" at bounding box center [478, 149] width 575 height 123
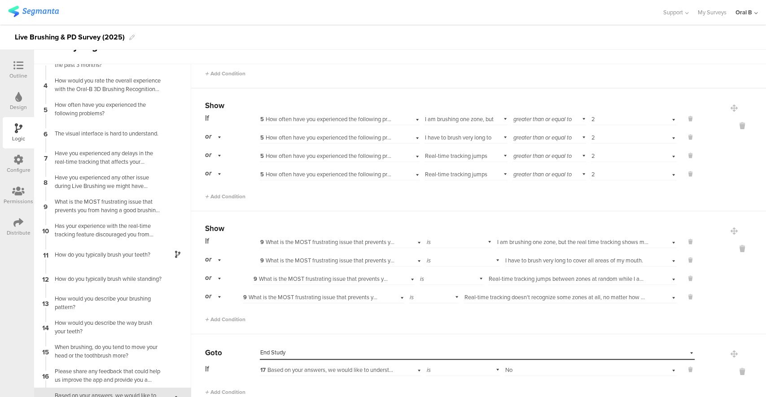
click at [144, 32] on div "Live Brushing & PD Survey (2025)" at bounding box center [383, 37] width 766 height 25
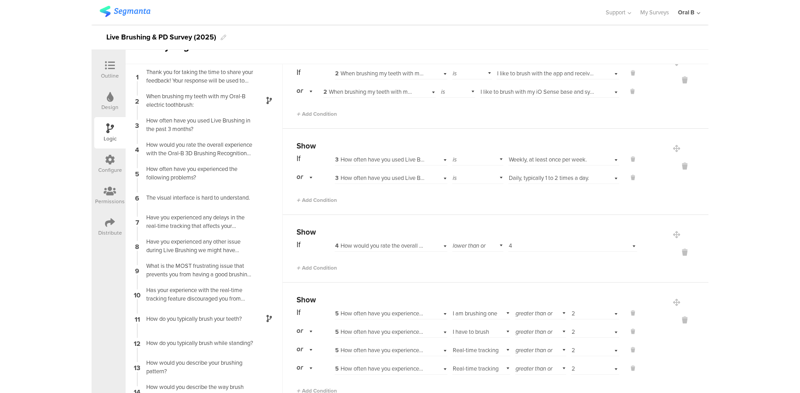
scroll to position [0, 0]
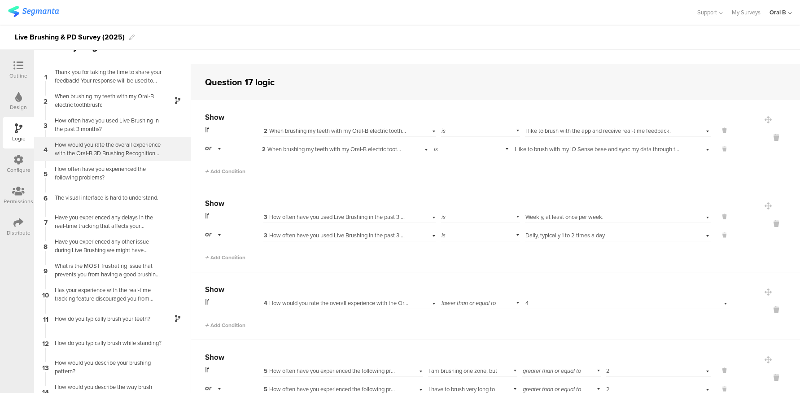
click at [93, 142] on div "How would you rate the overall experience with the Oral-B 3D Brushing Recogniti…" at bounding box center [105, 148] width 112 height 17
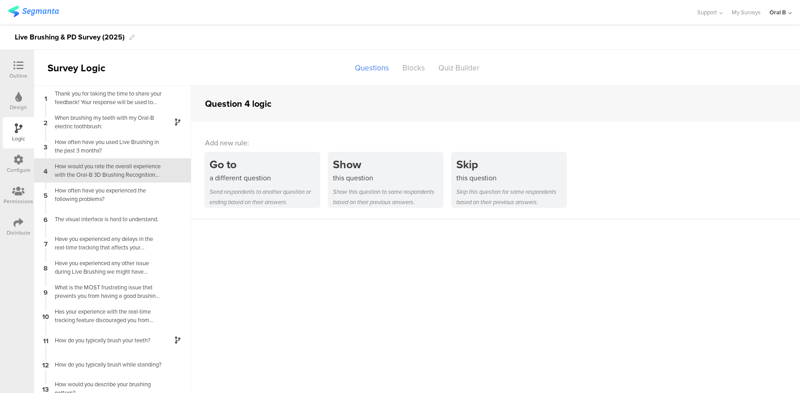
click at [15, 65] on icon at bounding box center [18, 66] width 10 height 10
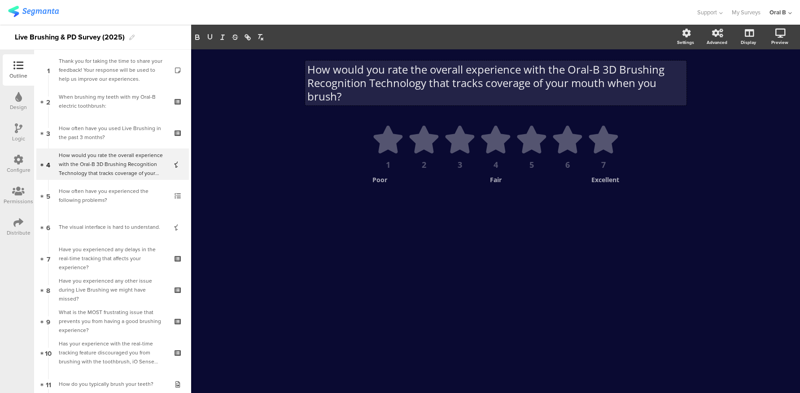
scroll to position [0, 0]
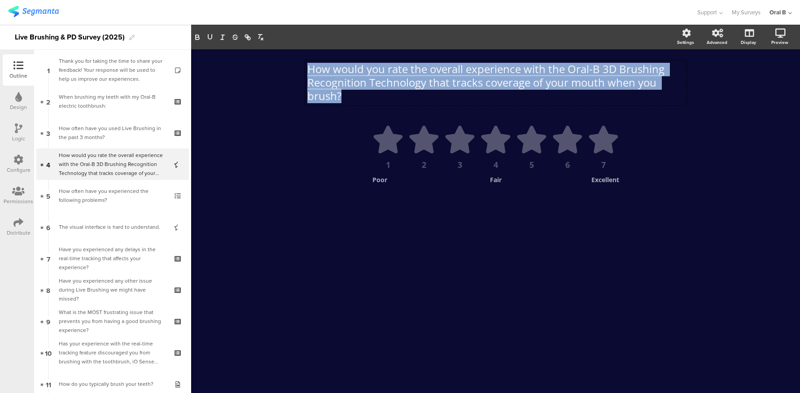
drag, startPoint x: 393, startPoint y: 102, endPoint x: 294, endPoint y: 58, distance: 108.3
click at [294, 58] on div "How would you rate the overall experience with the Oral-B 3D Brushing Recogniti…" at bounding box center [495, 221] width 609 height 344
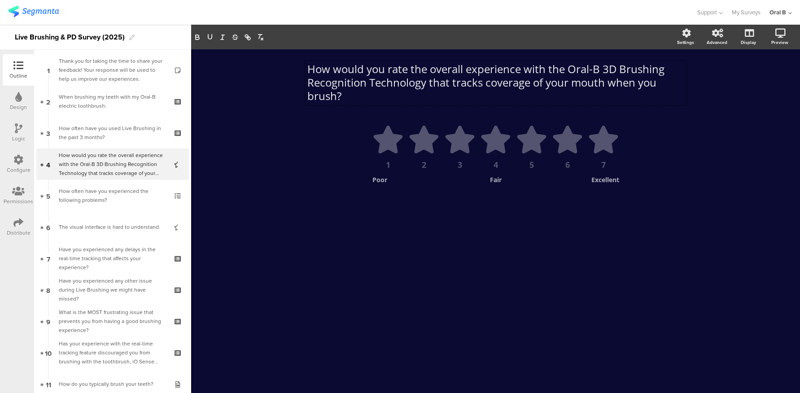
click at [267, 134] on div "How would you rate the overall experience with the Oral-B 3D Brushing Recogniti…" at bounding box center [495, 221] width 609 height 344
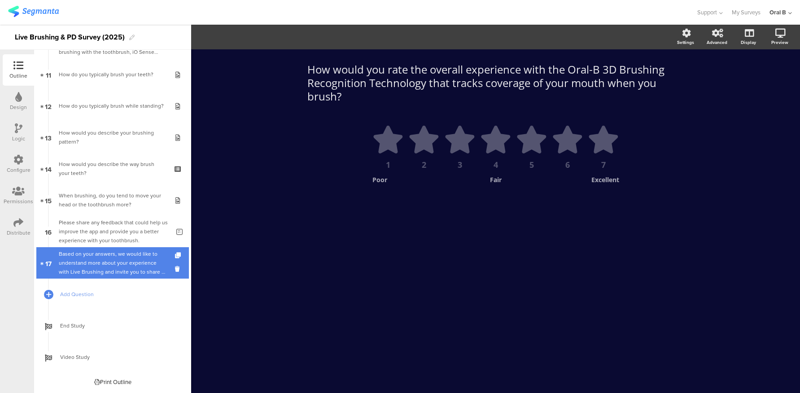
click at [100, 260] on div "Based on your answers, we would like to understand more about your experience w…" at bounding box center [112, 262] width 107 height 27
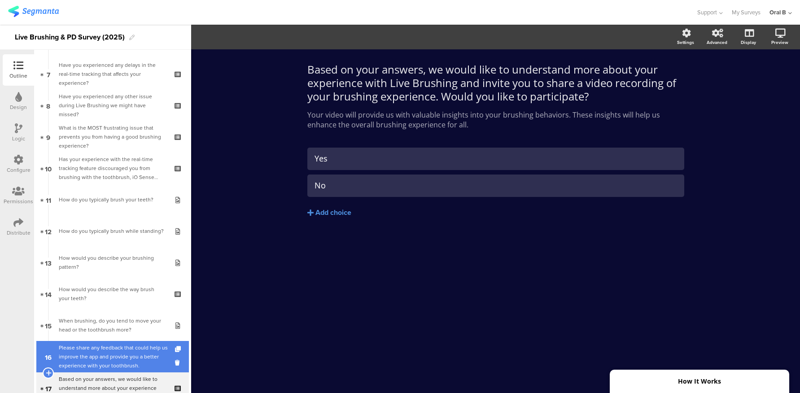
scroll to position [39, 0]
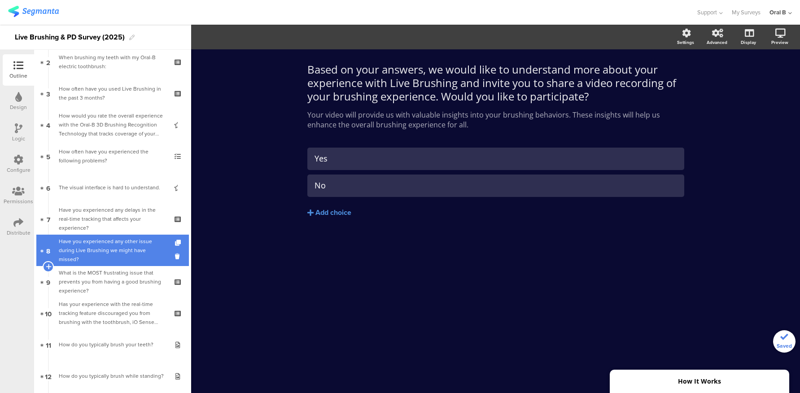
click at [66, 242] on div "Have you experienced any other issue during Live Brushing we might have missed?" at bounding box center [112, 250] width 107 height 27
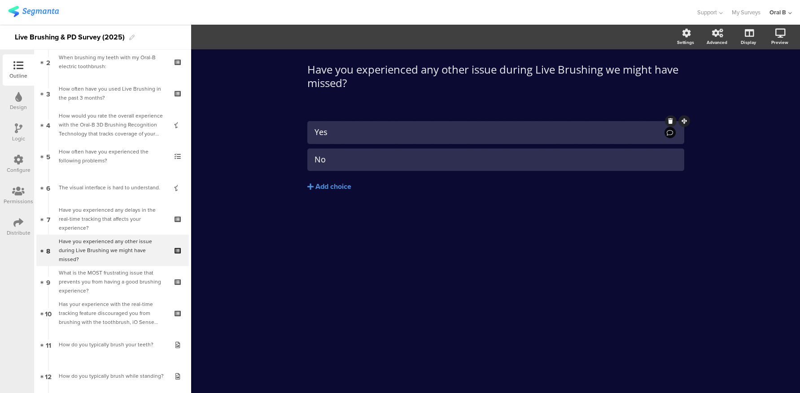
click at [486, 138] on div "Yes" at bounding box center [495, 133] width 362 height 16
